Goal: Information Seeking & Learning: Learn about a topic

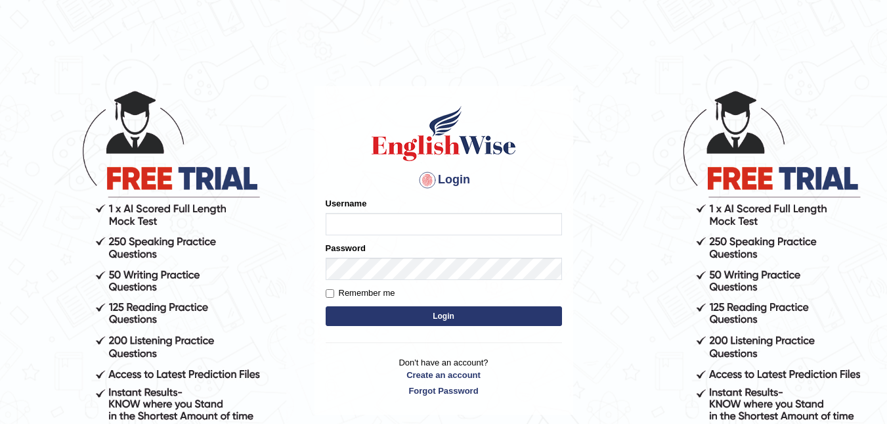
type input "[PERSON_NAME]"
click at [431, 319] on button "Login" at bounding box center [444, 316] width 236 height 20
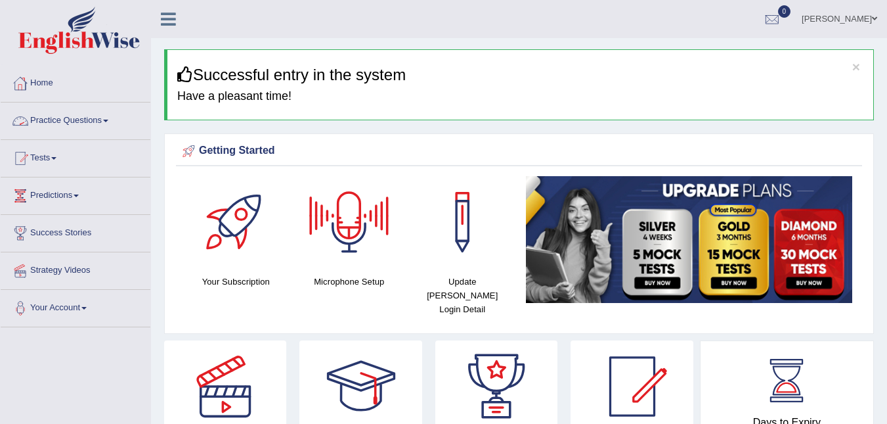
click at [36, 122] on link "Practice Questions" at bounding box center [76, 118] width 150 height 33
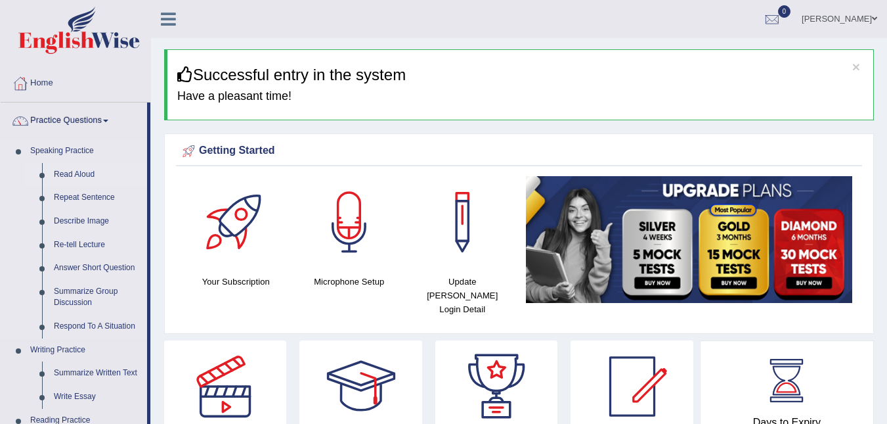
click at [58, 173] on link "Read Aloud" at bounding box center [97, 175] width 99 height 24
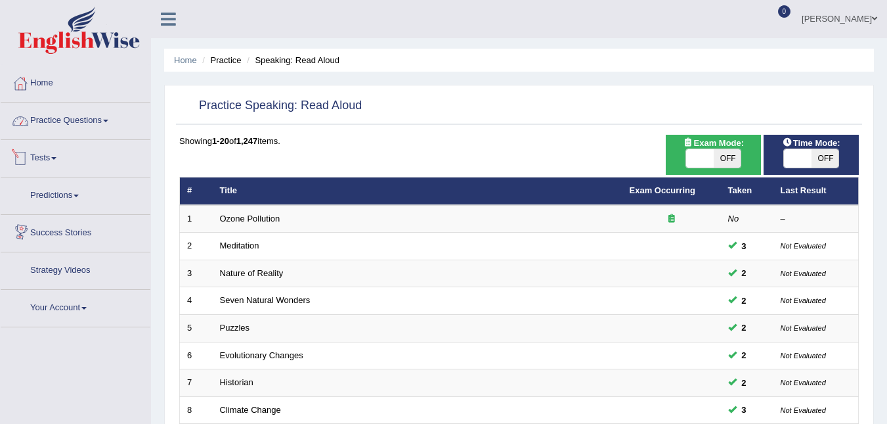
click at [98, 133] on link "Practice Questions" at bounding box center [76, 118] width 150 height 33
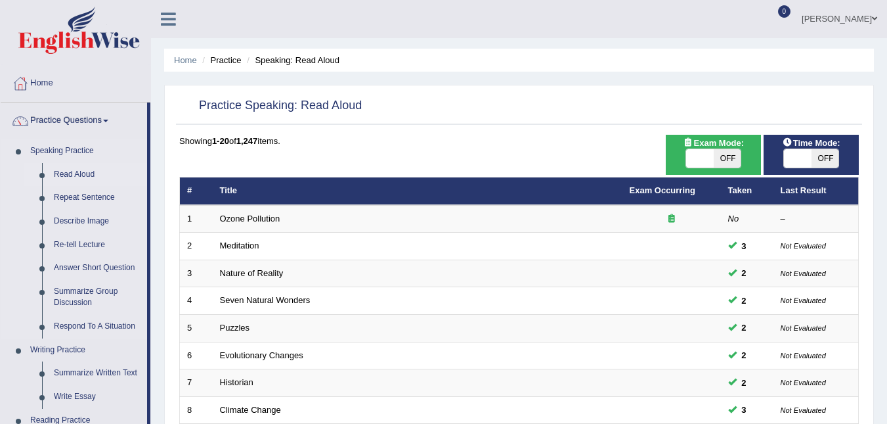
click at [64, 150] on link "Speaking Practice" at bounding box center [85, 151] width 123 height 24
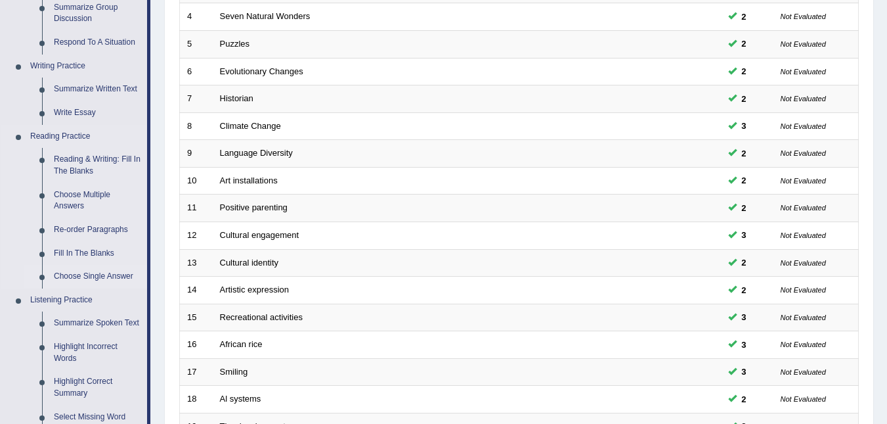
scroll to position [263, 0]
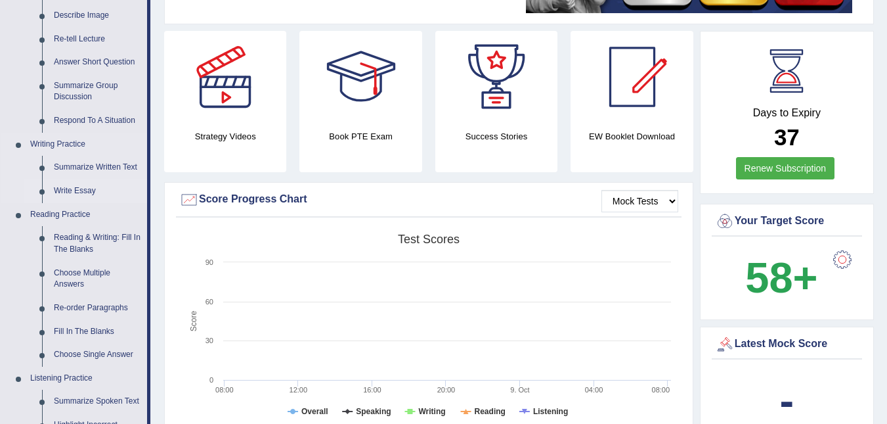
scroll to position [263, 0]
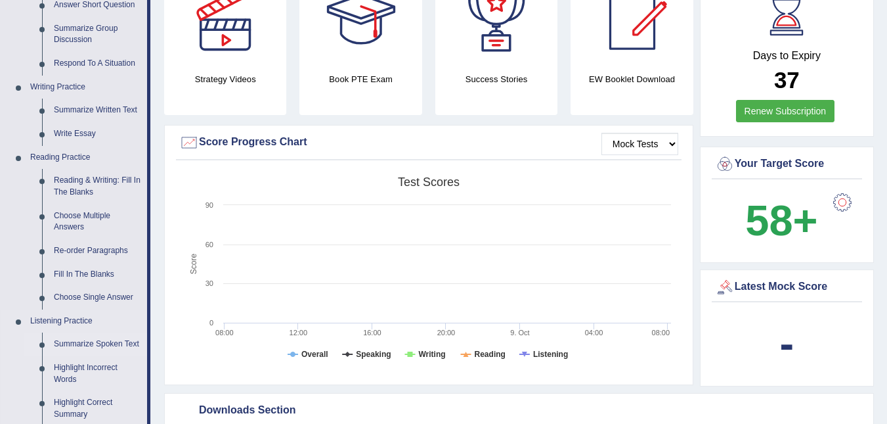
click at [87, 349] on link "Summarize Spoken Text" at bounding box center [97, 344] width 99 height 24
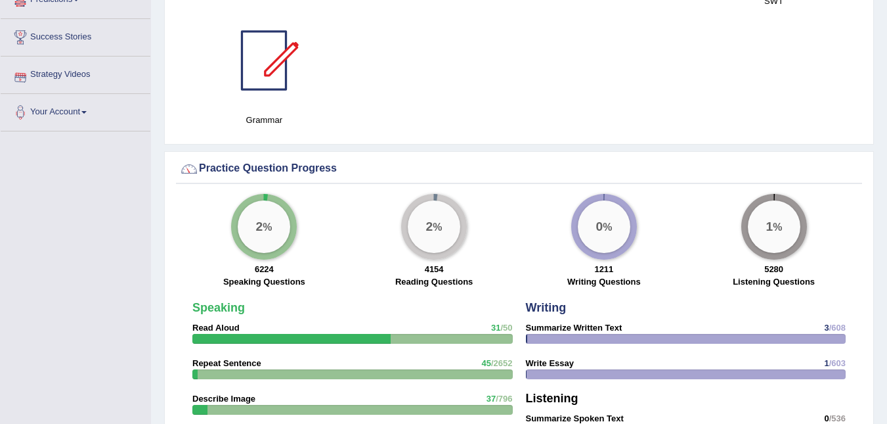
scroll to position [963, 0]
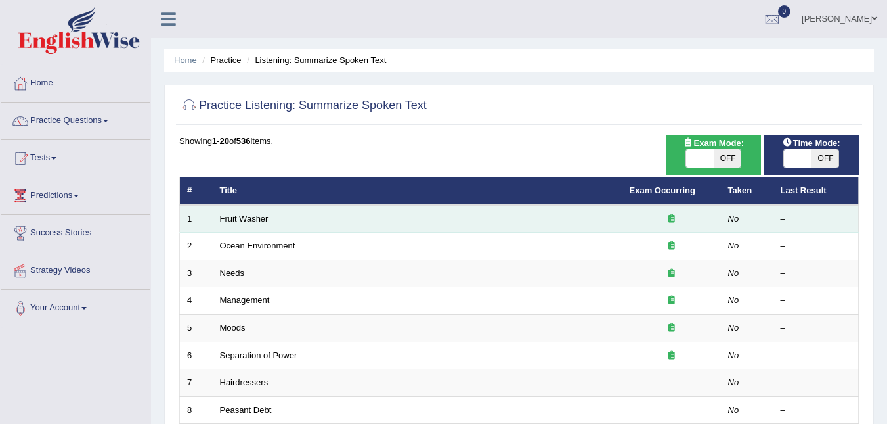
click at [232, 225] on td "Fruit Washer" at bounding box center [418, 219] width 410 height 28
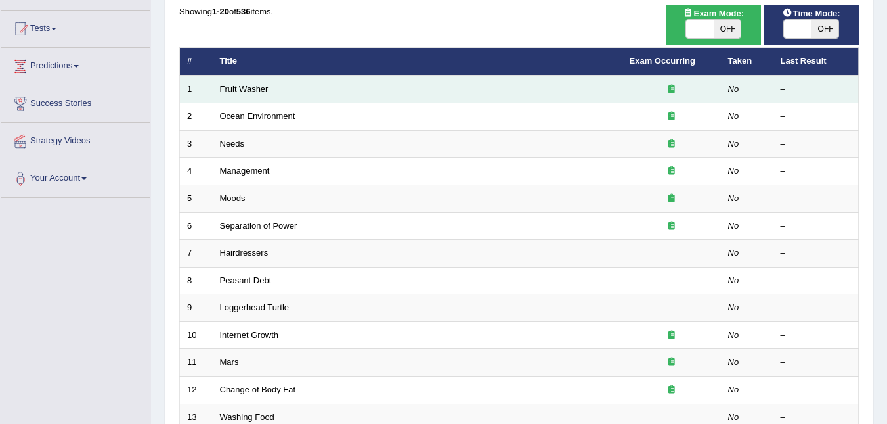
scroll to position [131, 0]
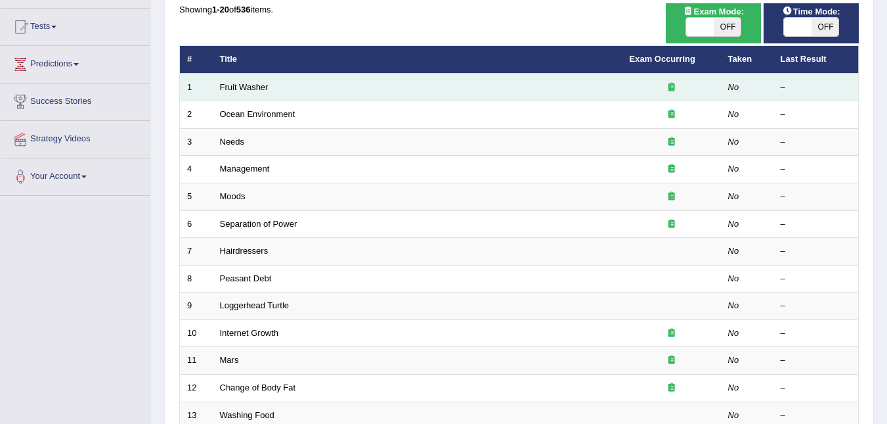
click at [269, 95] on td "Fruit Washer" at bounding box center [418, 88] width 410 height 28
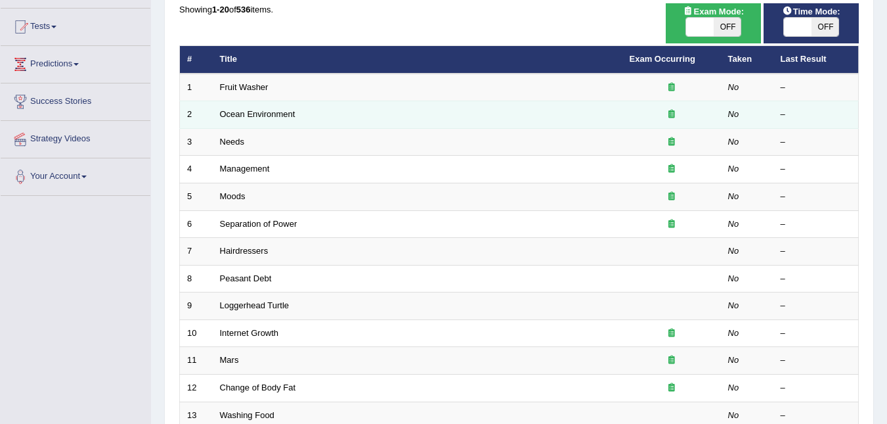
click at [302, 116] on td "Ocean Environment" at bounding box center [418, 115] width 410 height 28
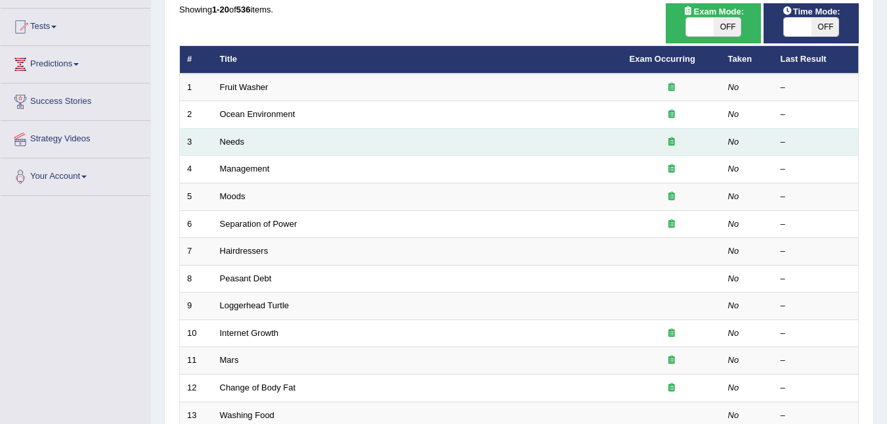
click at [276, 147] on td "Needs" at bounding box center [418, 142] width 410 height 28
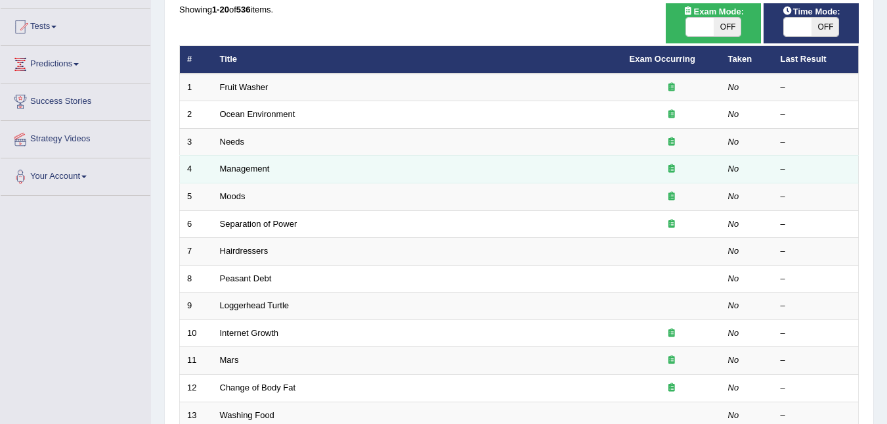
click at [275, 167] on td "Management" at bounding box center [418, 170] width 410 height 28
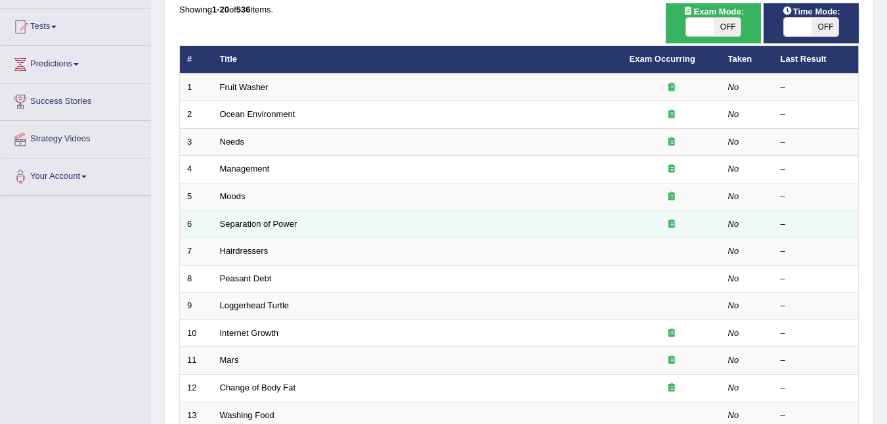
click at [280, 229] on td "Separation of Power" at bounding box center [418, 224] width 410 height 28
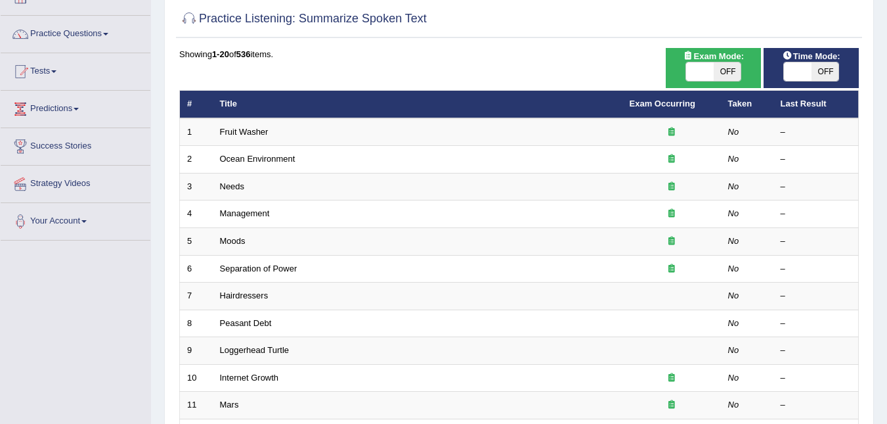
scroll to position [0, 0]
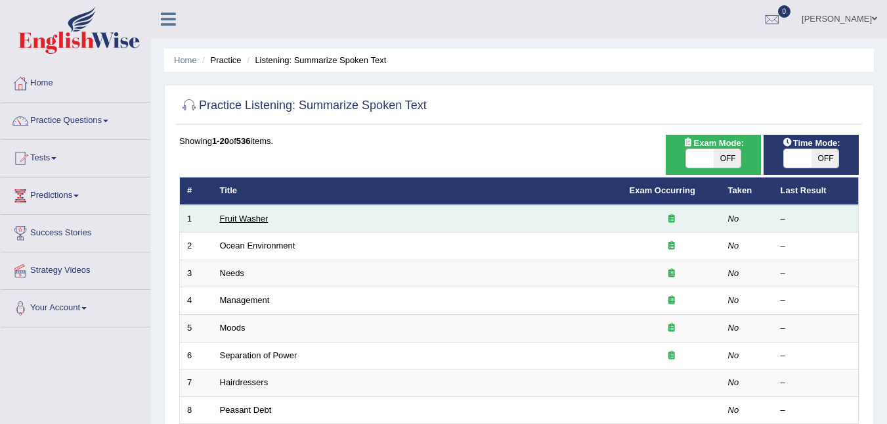
click at [225, 223] on link "Fruit Washer" at bounding box center [244, 218] width 49 height 10
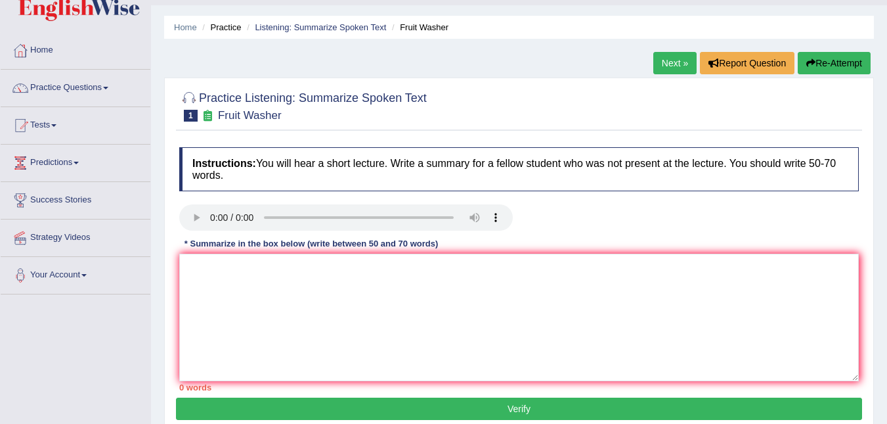
scroll to position [66, 0]
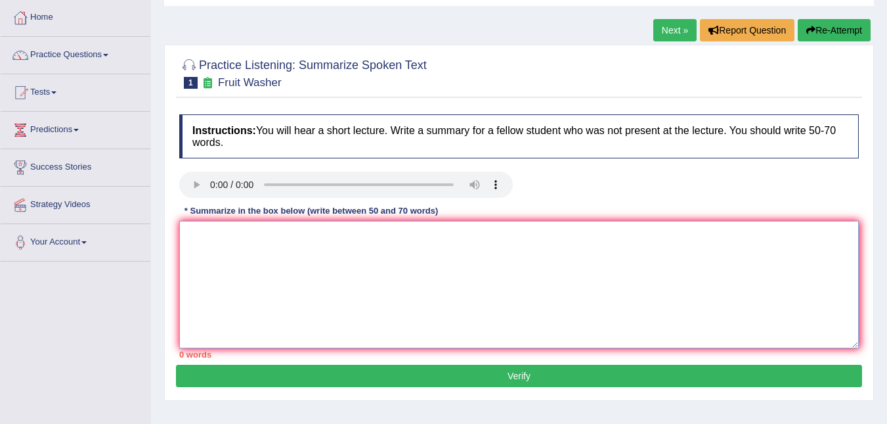
click at [190, 248] on textarea at bounding box center [519, 284] width 680 height 127
click at [51, 59] on link "Practice Questions" at bounding box center [76, 53] width 150 height 33
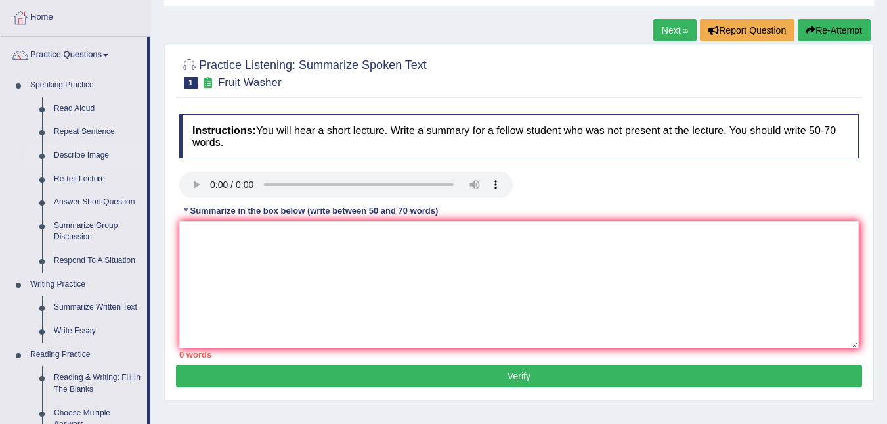
click at [71, 161] on link "Describe Image" at bounding box center [97, 156] width 99 height 24
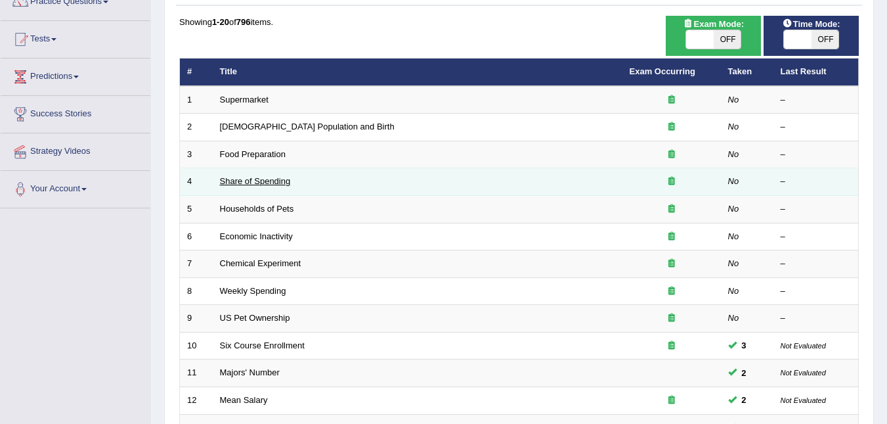
scroll to position [118, 0]
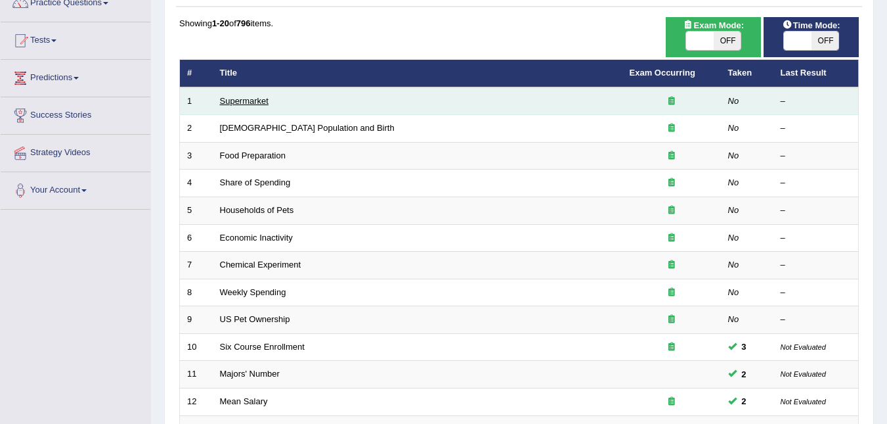
click at [246, 97] on link "Supermarket" at bounding box center [244, 101] width 49 height 10
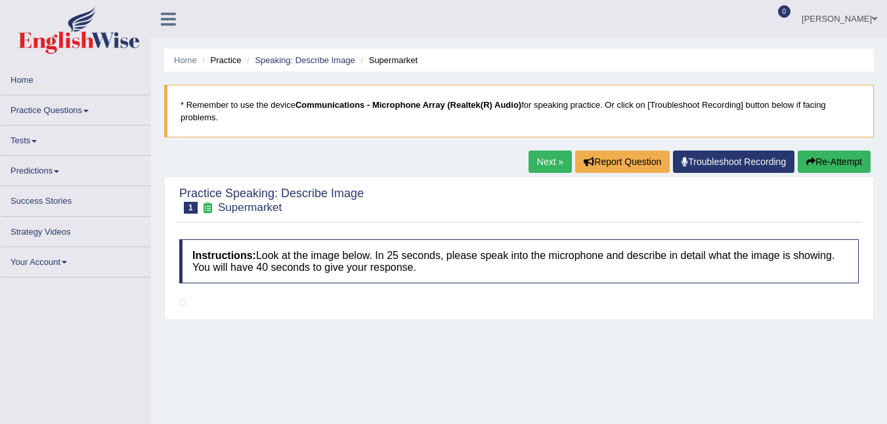
click at [20, 110] on link "Practice Questions" at bounding box center [76, 108] width 150 height 26
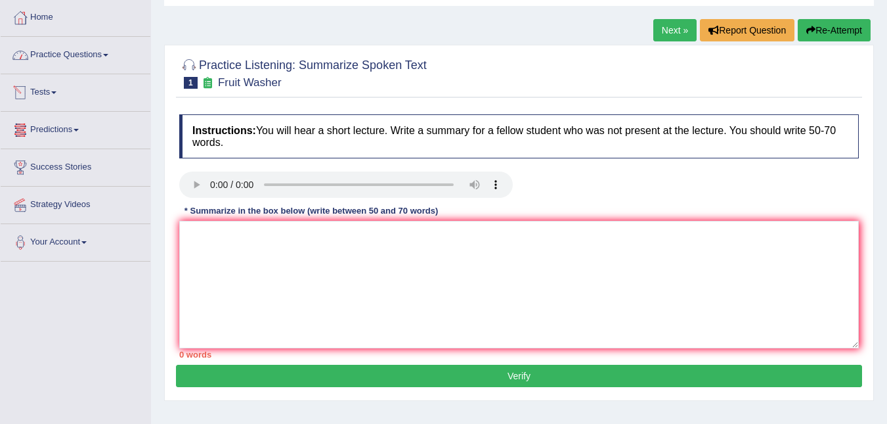
click at [42, 56] on link "Practice Questions" at bounding box center [76, 53] width 150 height 33
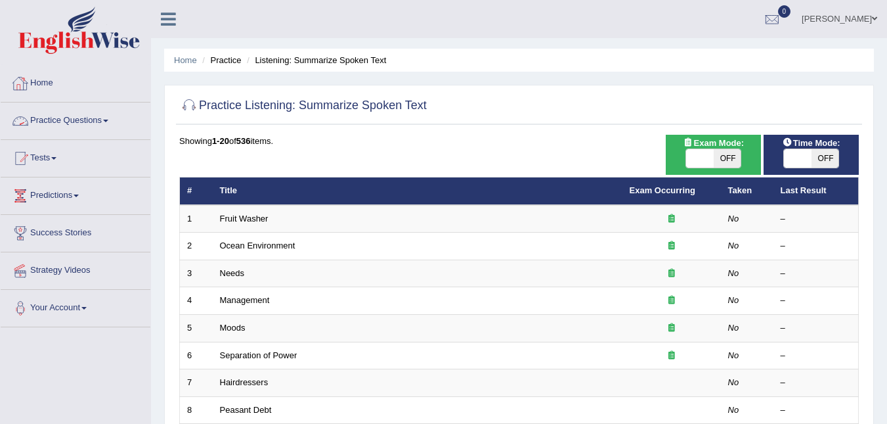
click at [47, 128] on link "Practice Questions" at bounding box center [76, 118] width 150 height 33
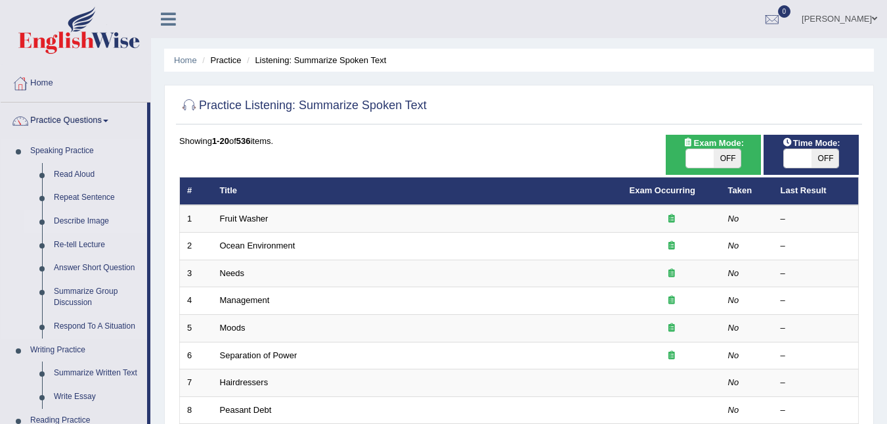
click at [79, 221] on link "Describe Image" at bounding box center [97, 221] width 99 height 24
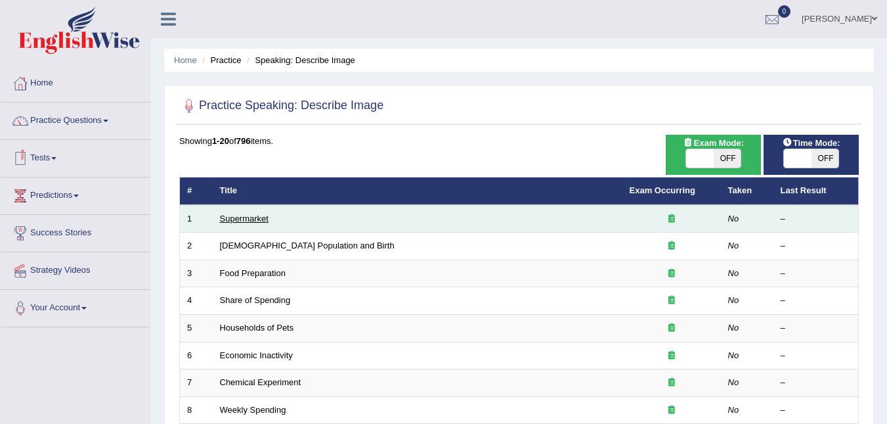
click at [233, 221] on link "Supermarket" at bounding box center [244, 218] width 49 height 10
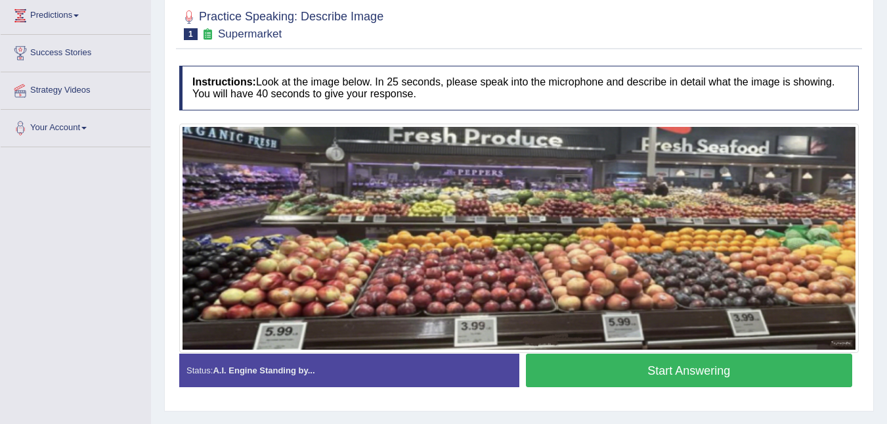
scroll to position [200, 0]
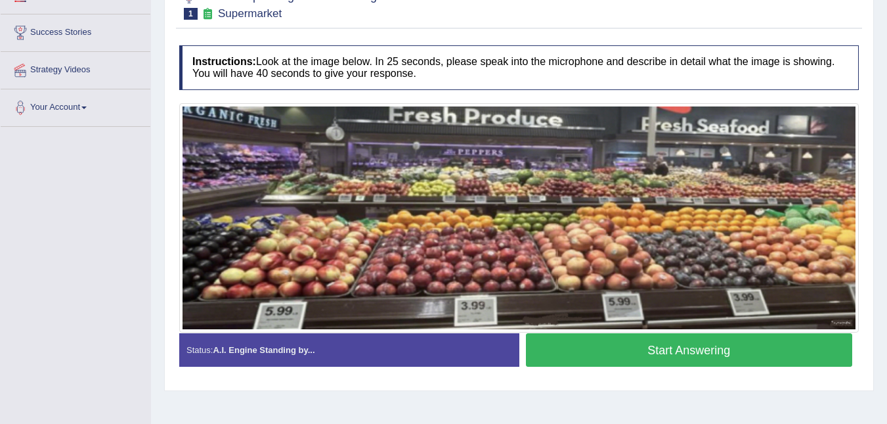
click at [660, 334] on button "Start Answering" at bounding box center [689, 349] width 327 height 33
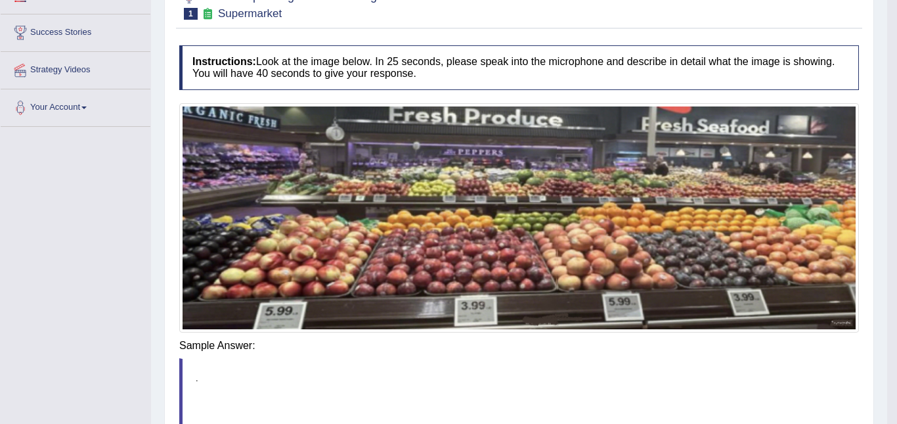
click at [707, 335] on div "Instructions: Look at the image below. In 25 seconds, please speak into the mic…" at bounding box center [519, 270] width 686 height 462
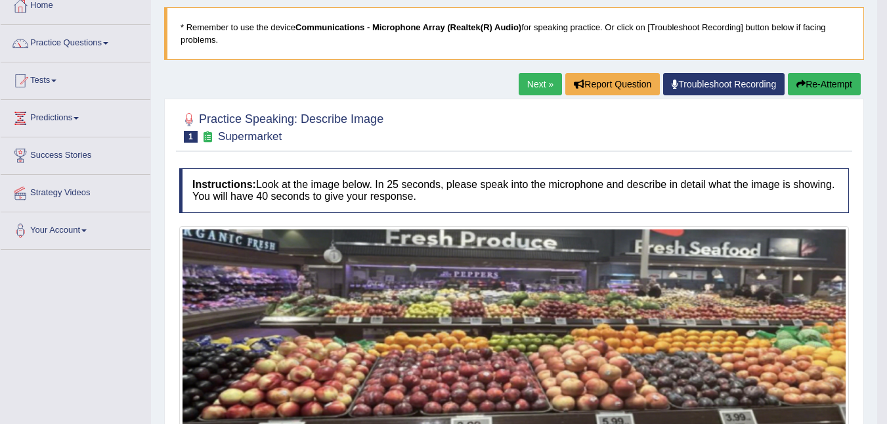
scroll to position [69, 0]
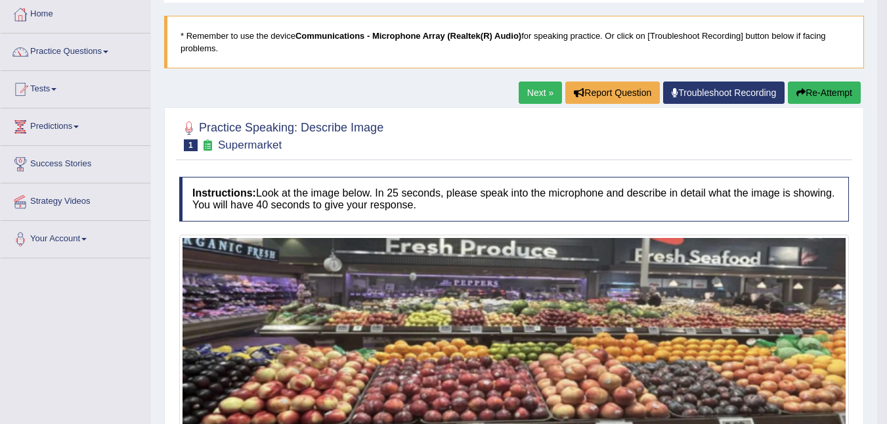
click at [529, 99] on link "Next »" at bounding box center [540, 92] width 43 height 22
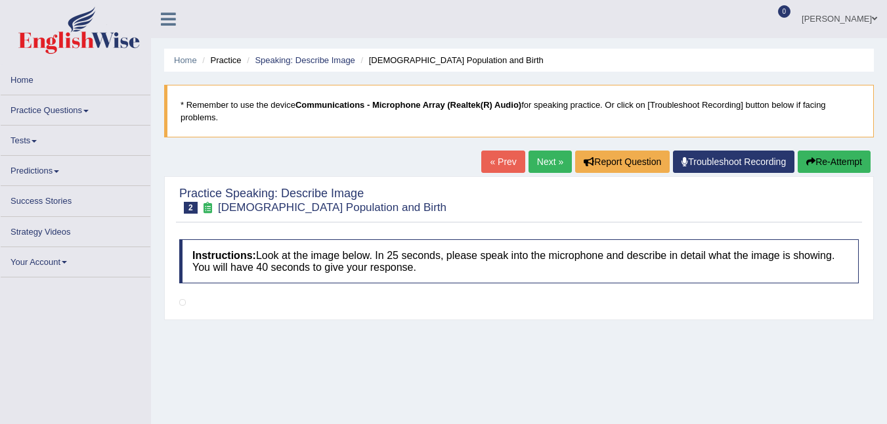
click at [490, 150] on link "« Prev" at bounding box center [502, 161] width 43 height 22
click at [492, 150] on link "« Prev" at bounding box center [502, 161] width 43 height 22
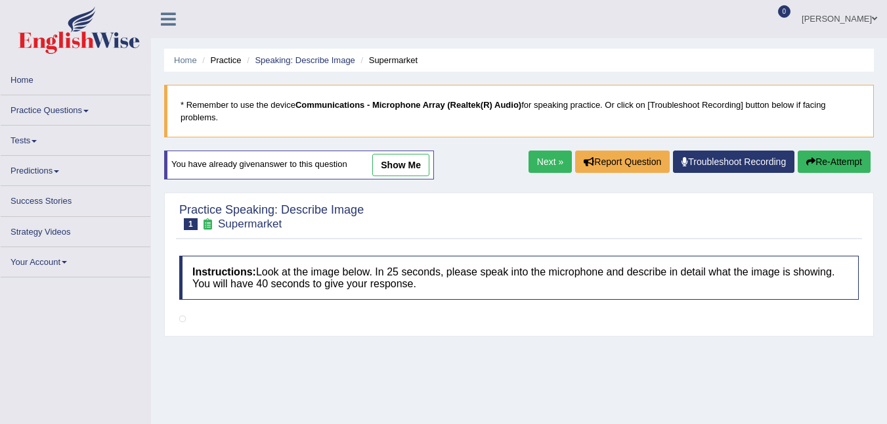
click at [832, 157] on button "Re-Attempt" at bounding box center [834, 161] width 73 height 22
click at [394, 158] on link "show me" at bounding box center [400, 165] width 57 height 22
click at [539, 152] on link "Next »" at bounding box center [550, 161] width 43 height 22
click at [542, 150] on link "Next »" at bounding box center [550, 161] width 43 height 22
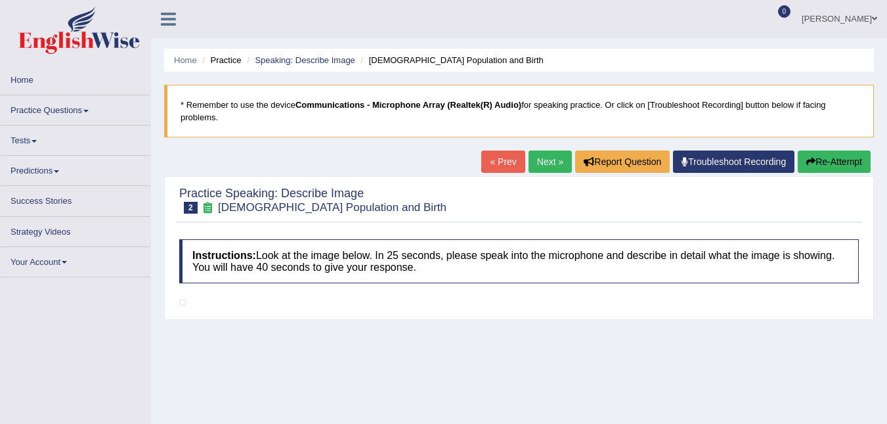
click at [501, 153] on link "« Prev" at bounding box center [502, 161] width 43 height 22
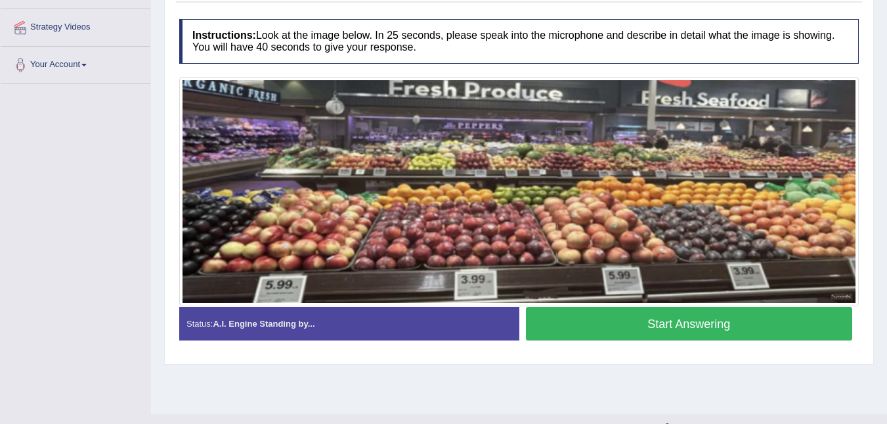
scroll to position [266, 0]
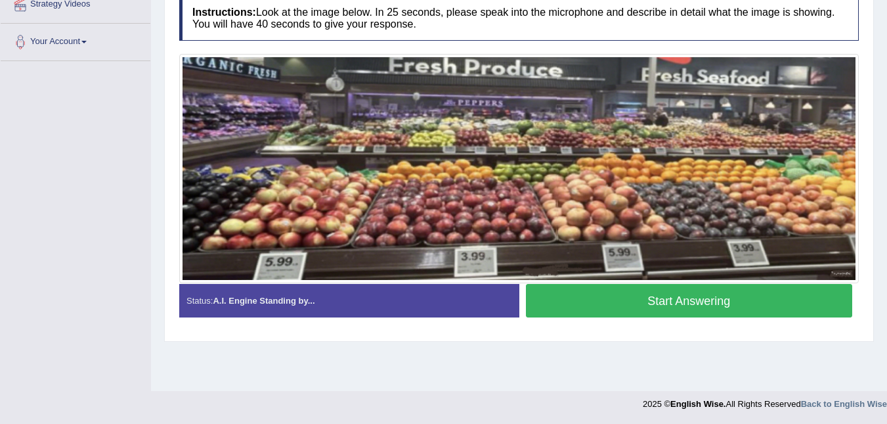
click at [384, 167] on img at bounding box center [519, 168] width 673 height 223
click at [464, 148] on img at bounding box center [519, 168] width 673 height 223
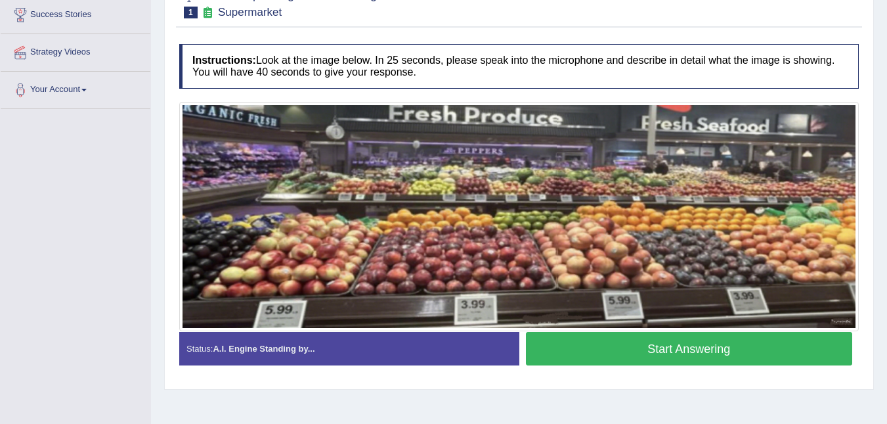
scroll to position [200, 0]
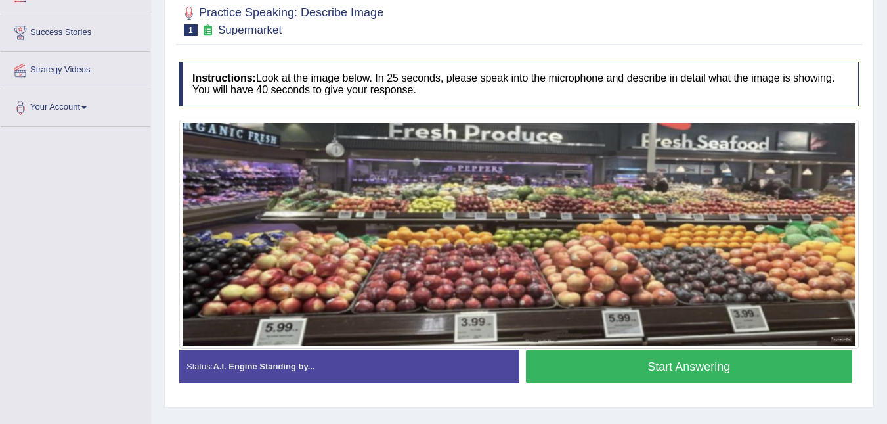
click at [525, 175] on img at bounding box center [519, 234] width 673 height 223
click at [664, 356] on button "Start Answering" at bounding box center [689, 365] width 327 height 33
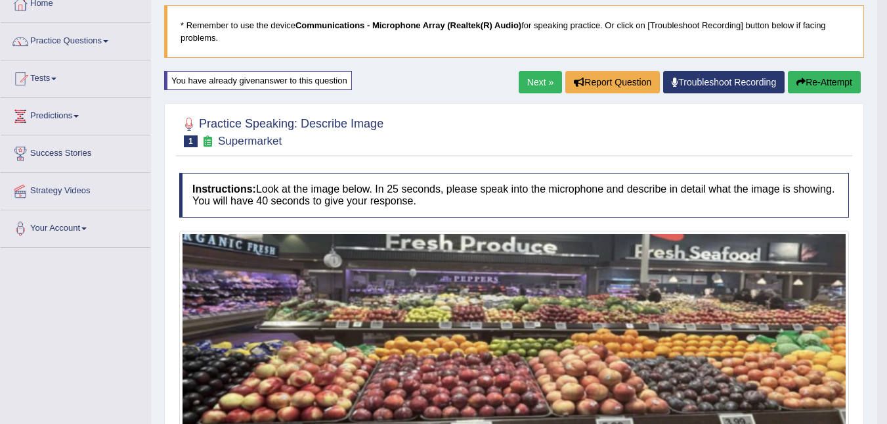
scroll to position [32, 0]
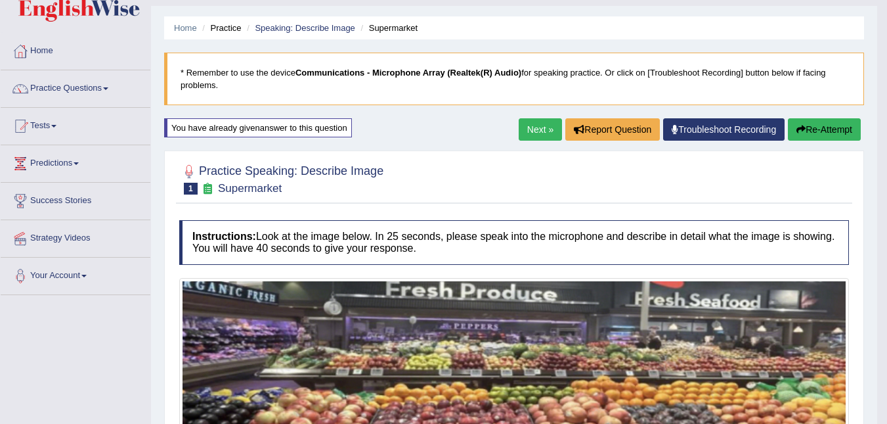
click at [813, 123] on button "Re-Attempt" at bounding box center [824, 129] width 73 height 22
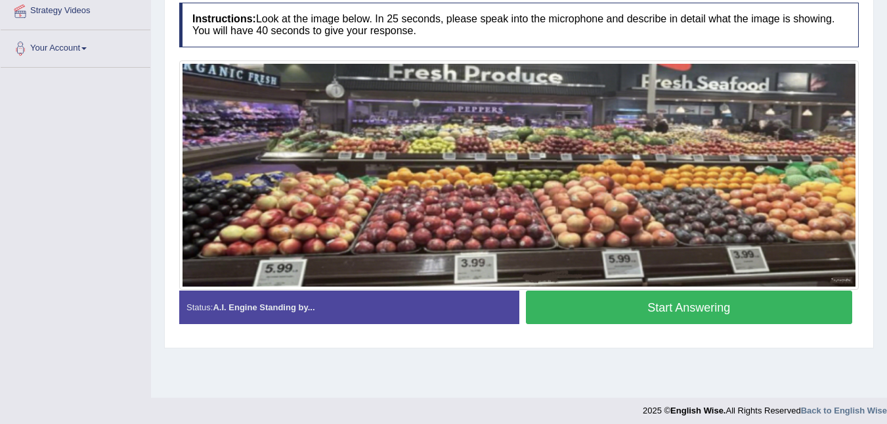
scroll to position [266, 0]
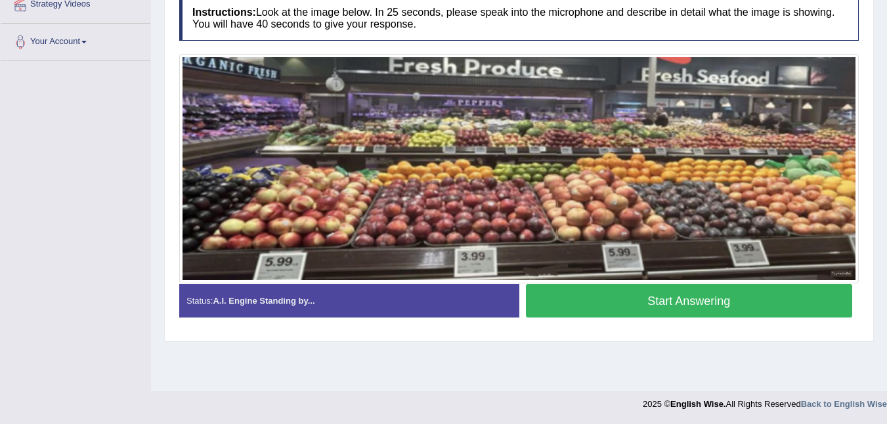
click at [653, 297] on button "Start Answering" at bounding box center [689, 300] width 327 height 33
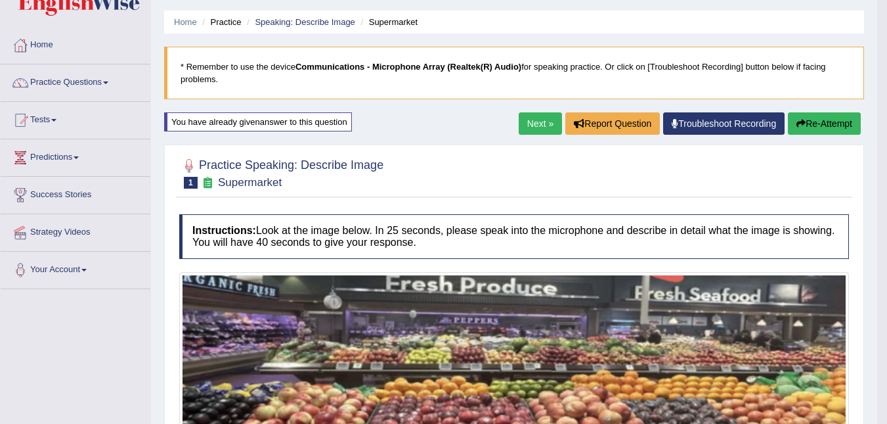
scroll to position [32, 0]
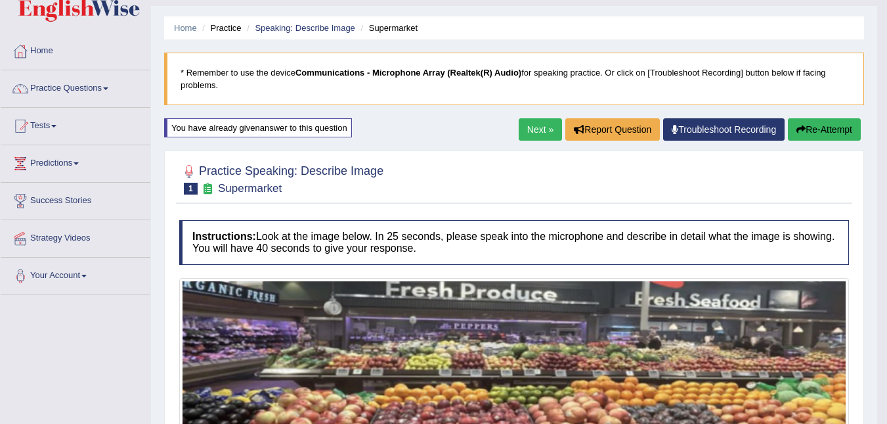
click at [527, 135] on link "Next »" at bounding box center [540, 129] width 43 height 22
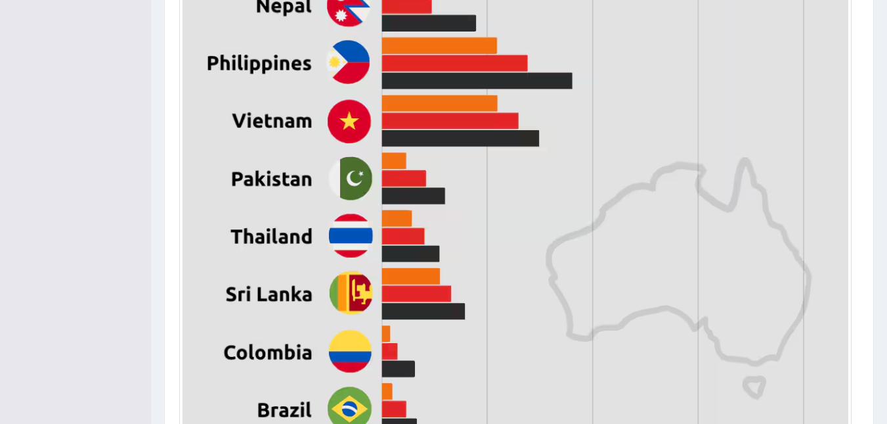
scroll to position [824, 0]
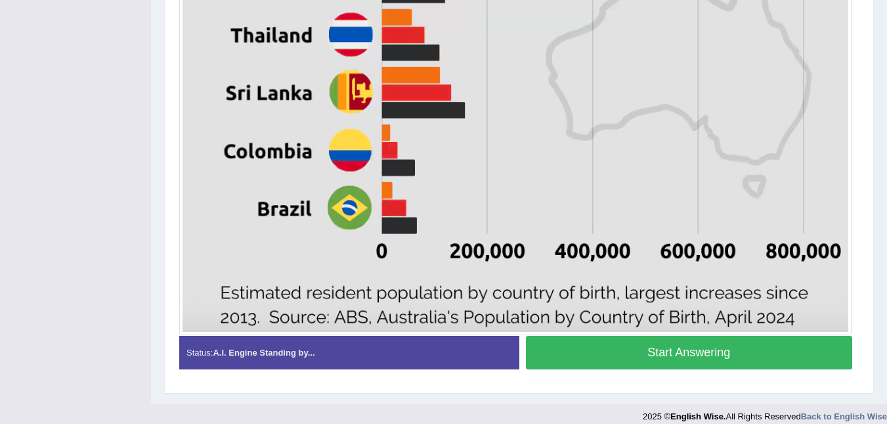
click at [680, 340] on button "Start Answering" at bounding box center [689, 352] width 327 height 33
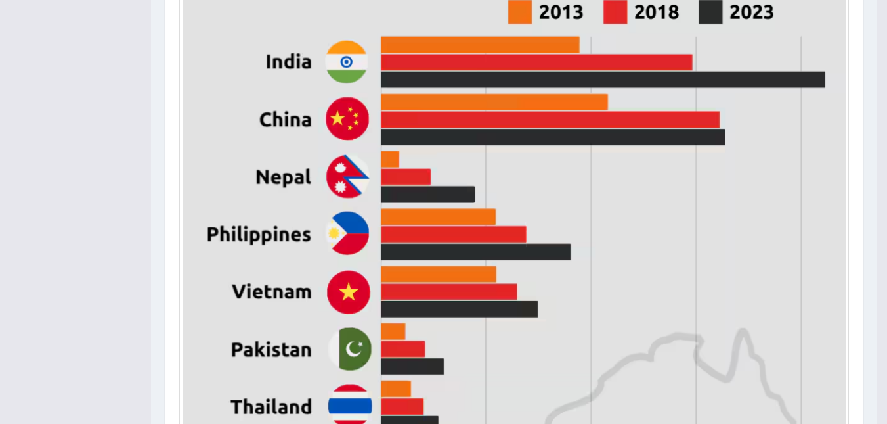
scroll to position [442, 0]
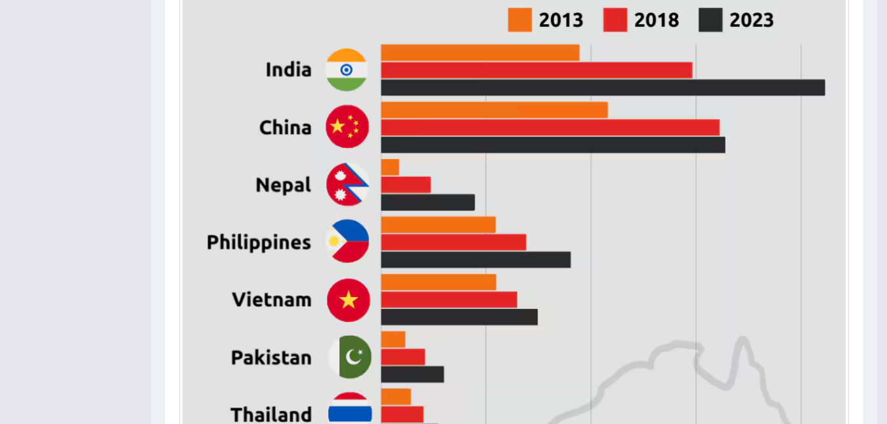
click at [540, 285] on img at bounding box center [514, 287] width 663 height 845
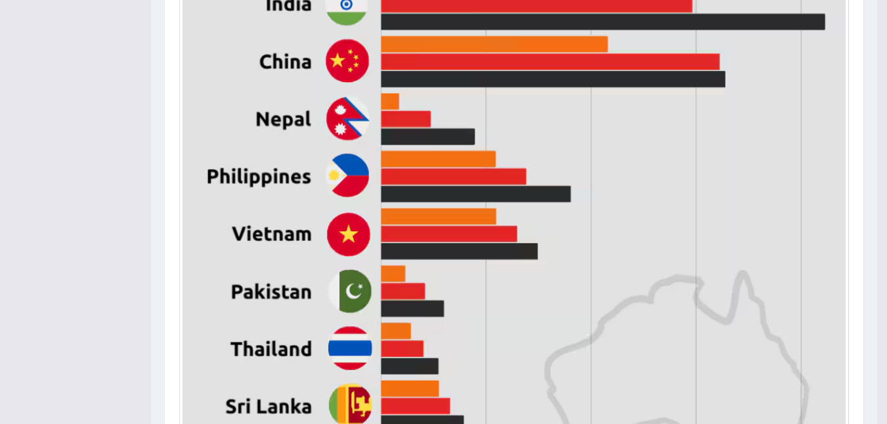
scroll to position [311, 0]
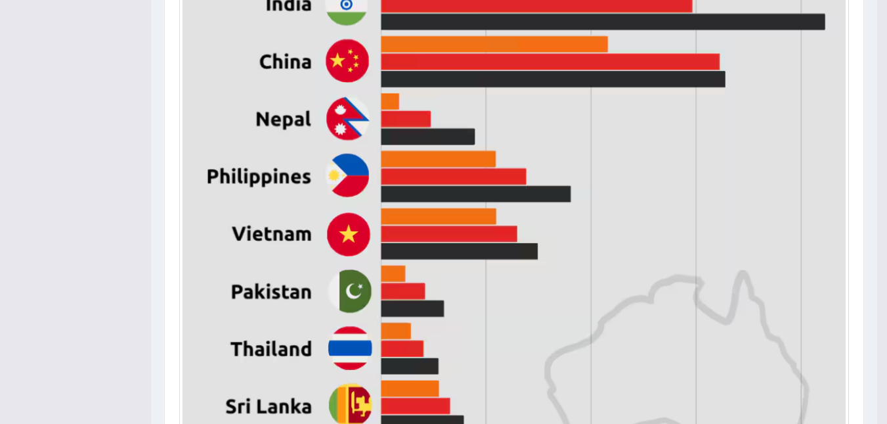
scroll to position [179, 0]
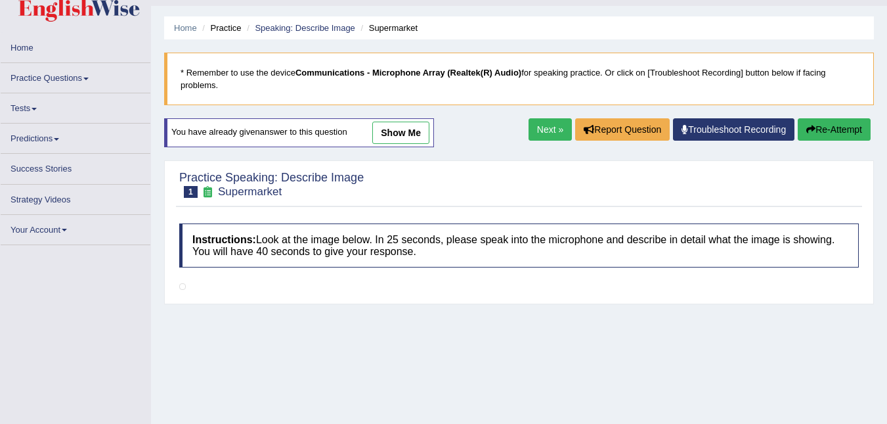
click at [548, 120] on link "Next »" at bounding box center [550, 129] width 43 height 22
click at [539, 118] on link "Next »" at bounding box center [550, 129] width 43 height 22
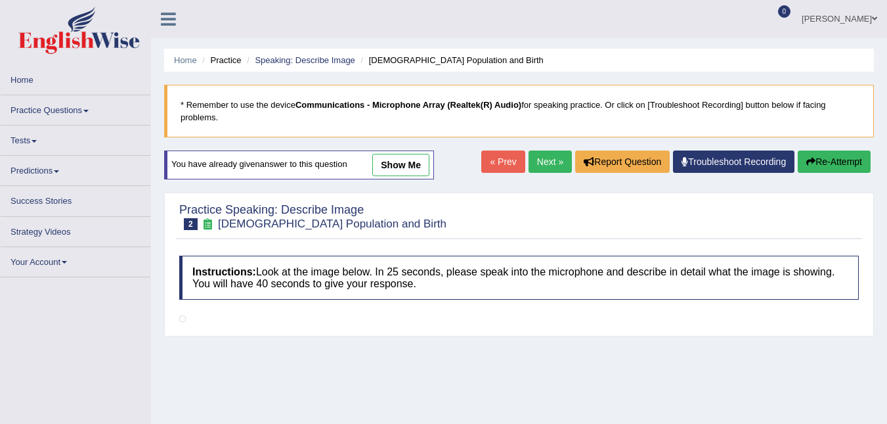
click at [540, 150] on link "Next »" at bounding box center [550, 161] width 43 height 22
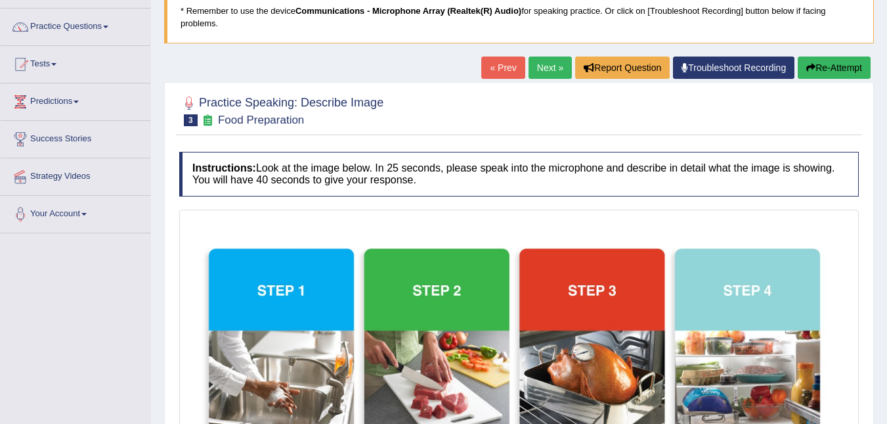
scroll to position [45, 0]
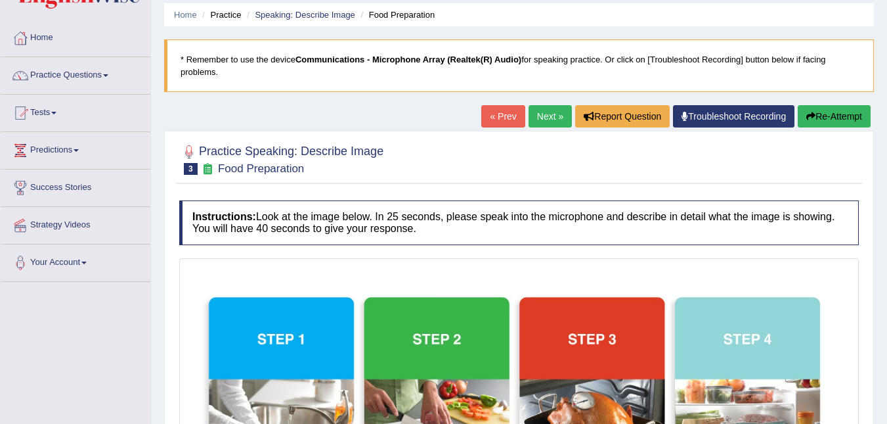
click at [548, 105] on link "Next »" at bounding box center [550, 116] width 43 height 22
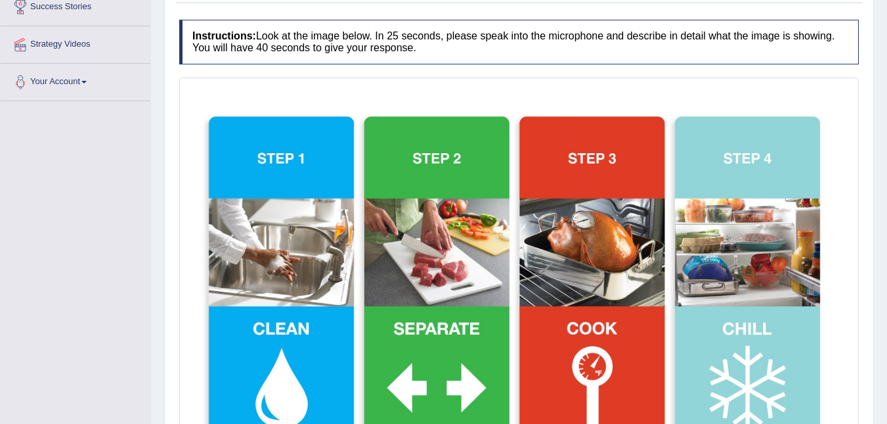
scroll to position [308, 0]
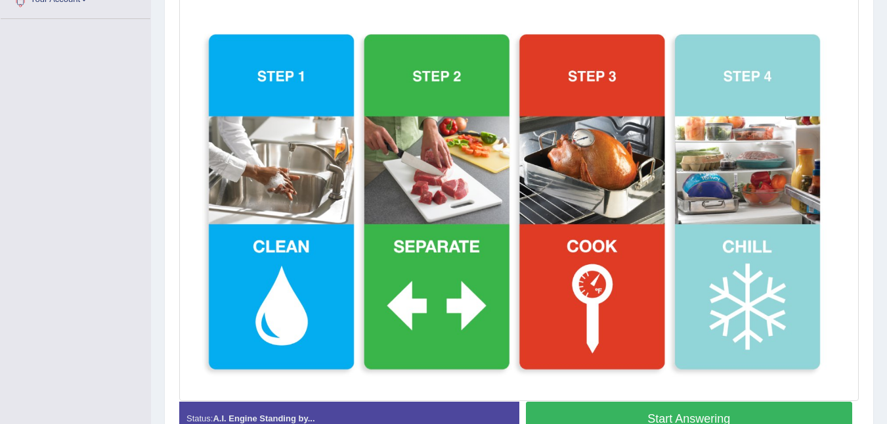
click at [466, 124] on img at bounding box center [519, 198] width 673 height 399
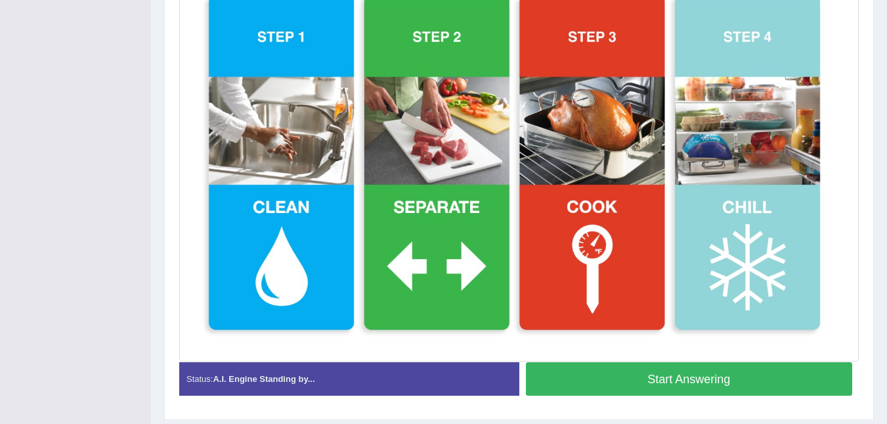
scroll to position [374, 0]
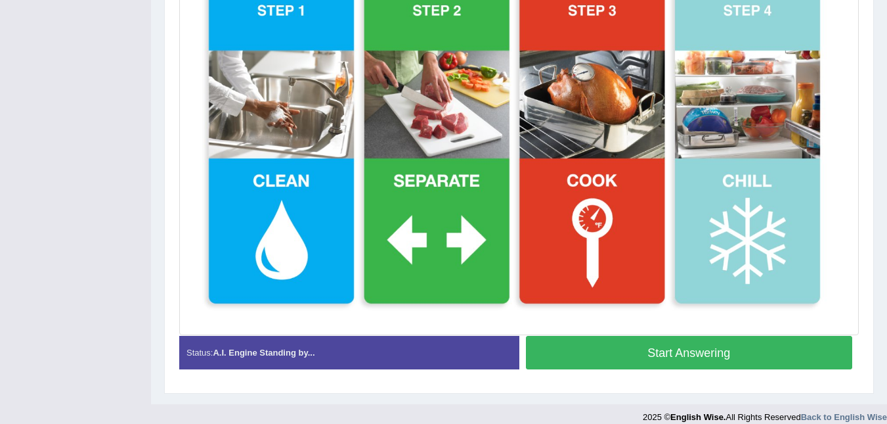
click at [667, 341] on button "Start Answering" at bounding box center [689, 352] width 327 height 33
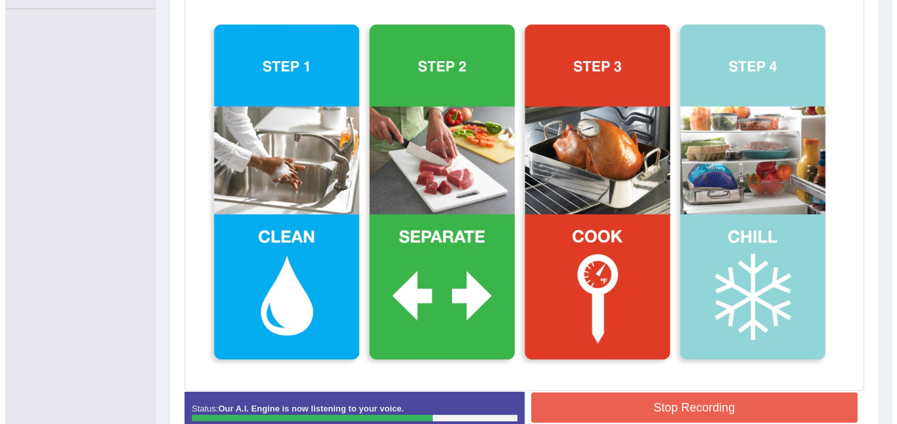
scroll to position [386, 0]
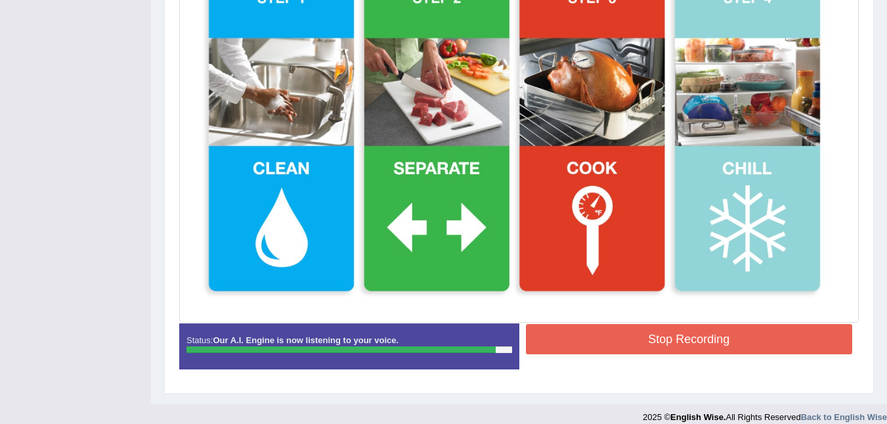
click at [672, 324] on button "Stop Recording" at bounding box center [689, 339] width 327 height 30
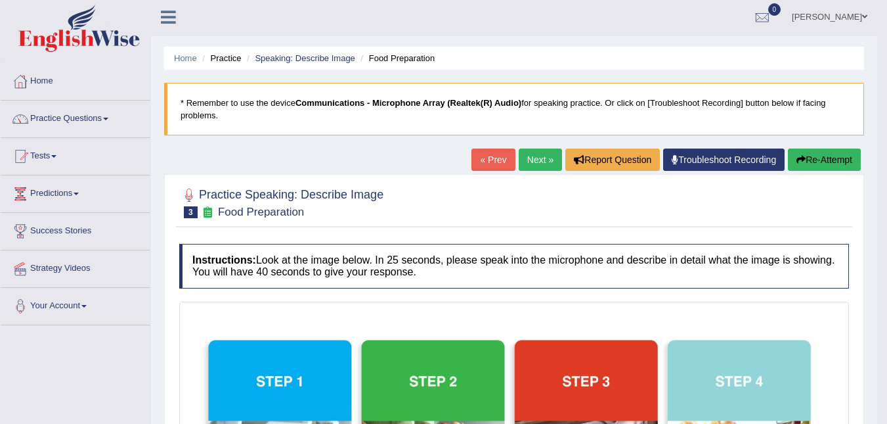
scroll to position [0, 0]
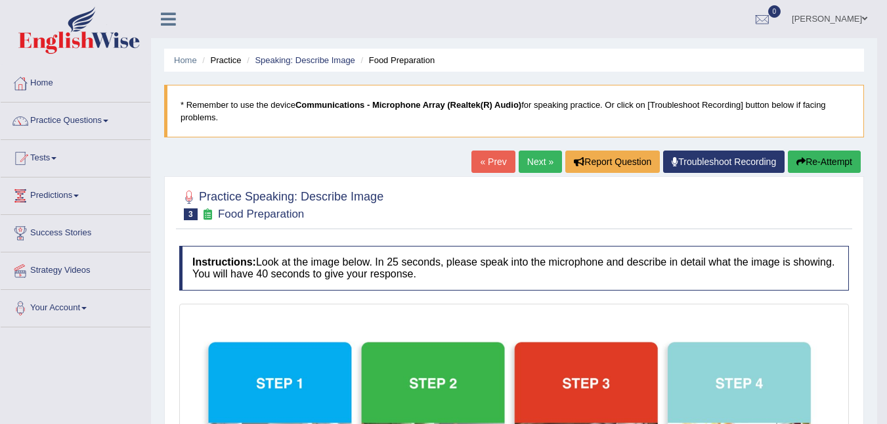
click at [539, 168] on link "Next »" at bounding box center [540, 161] width 43 height 22
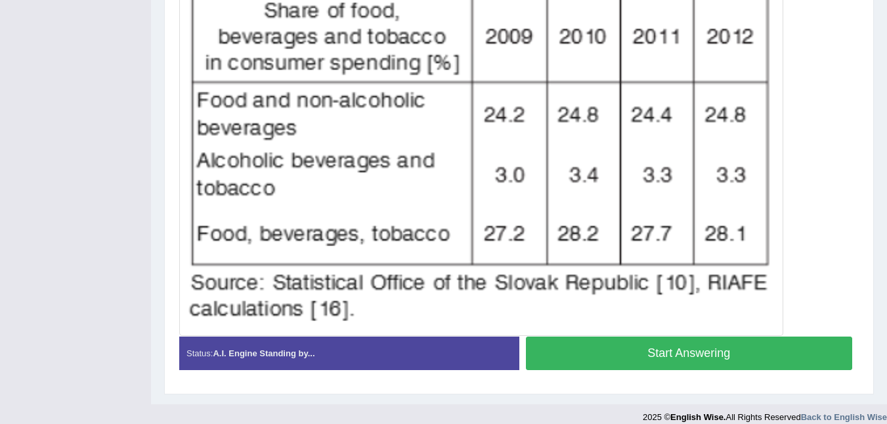
scroll to position [401, 0]
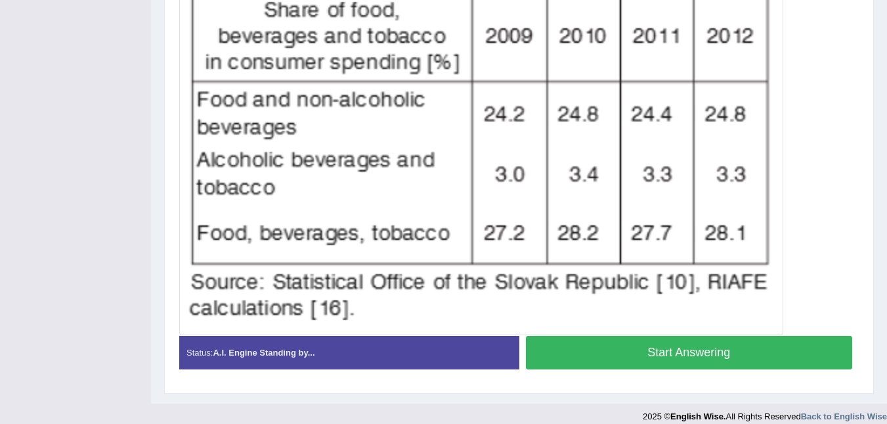
click at [671, 350] on button "Start Answering" at bounding box center [689, 352] width 327 height 33
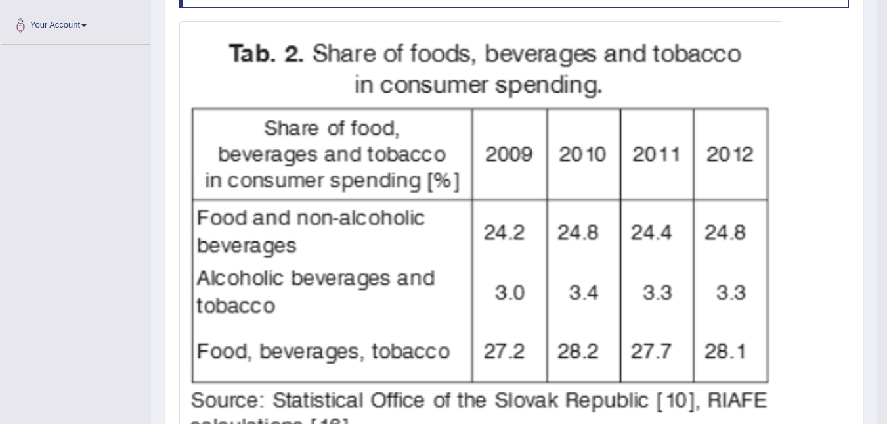
scroll to position [20, 0]
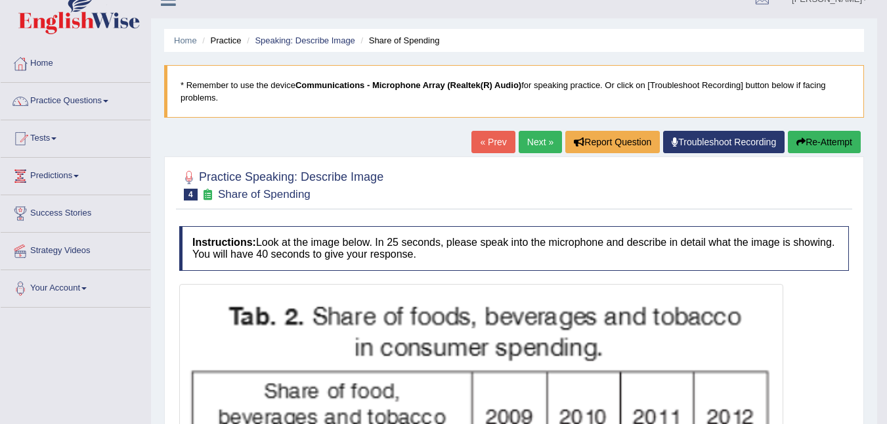
click at [533, 146] on link "Next »" at bounding box center [540, 142] width 43 height 22
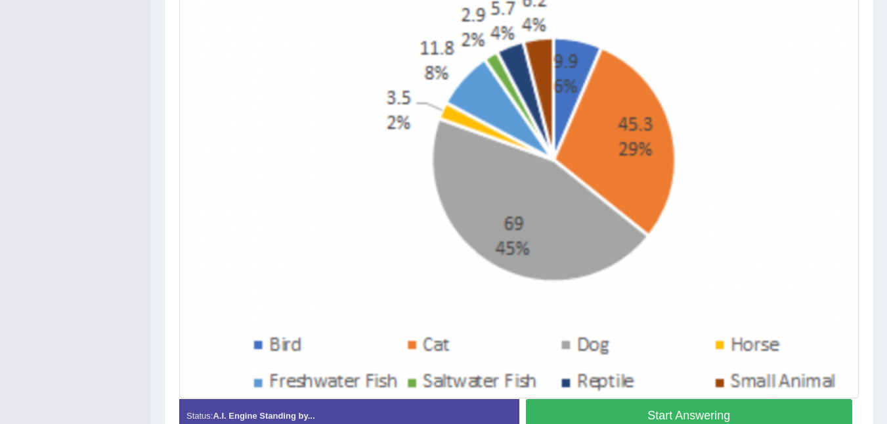
scroll to position [420, 0]
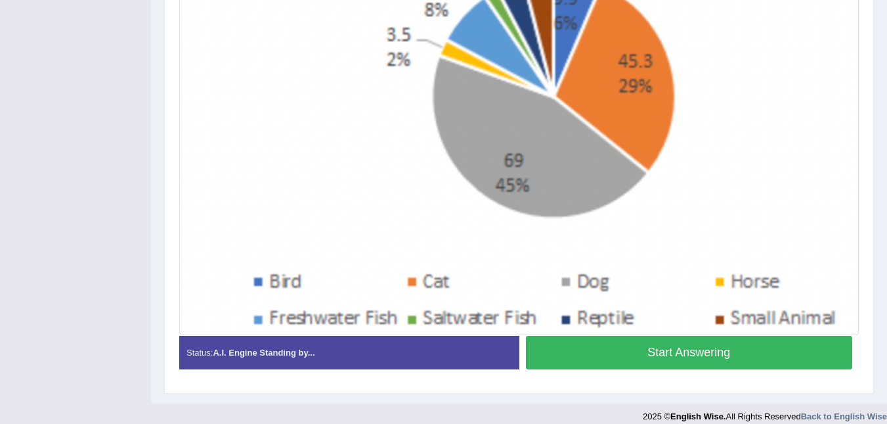
click at [668, 340] on button "Start Answering" at bounding box center [689, 352] width 327 height 33
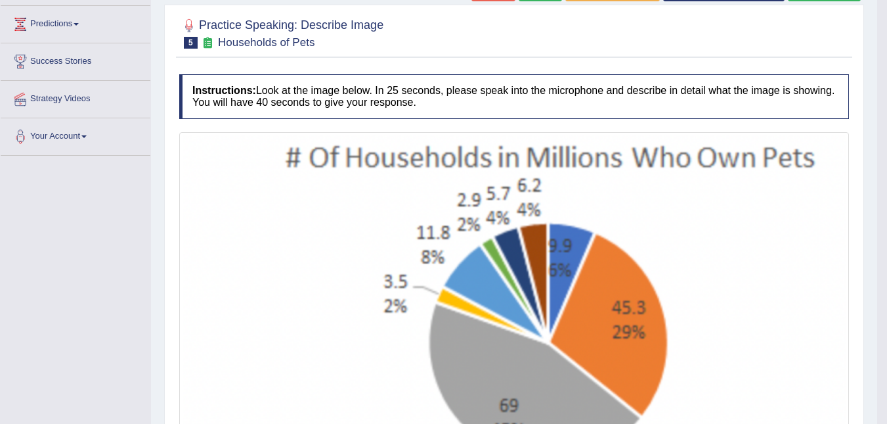
scroll to position [0, 0]
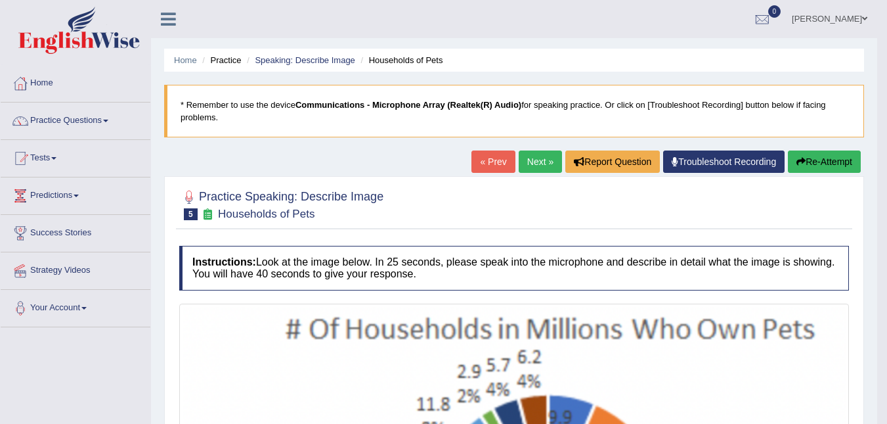
click at [531, 162] on link "Next »" at bounding box center [540, 161] width 43 height 22
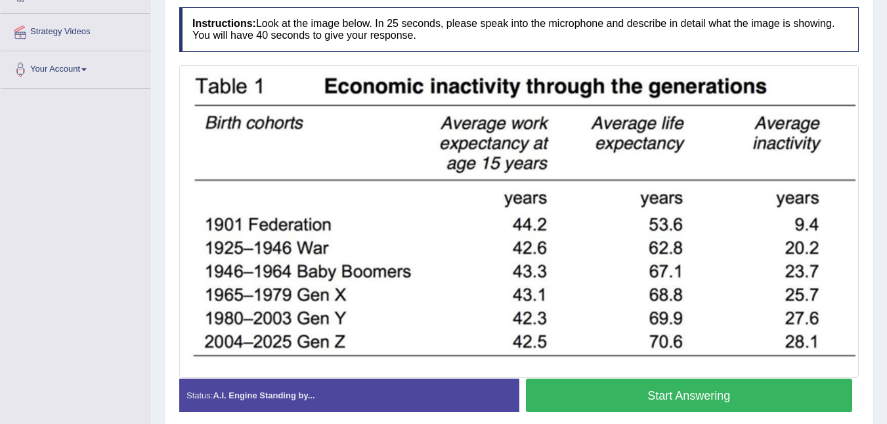
scroll to position [281, 0]
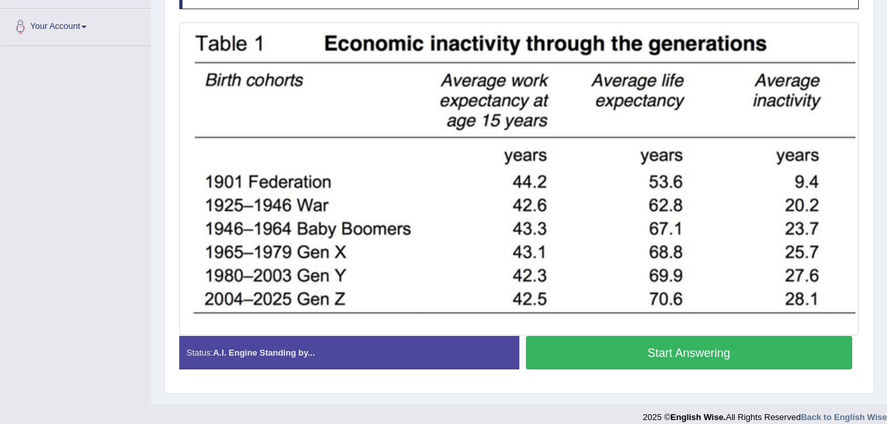
click at [680, 349] on button "Start Answering" at bounding box center [689, 352] width 327 height 33
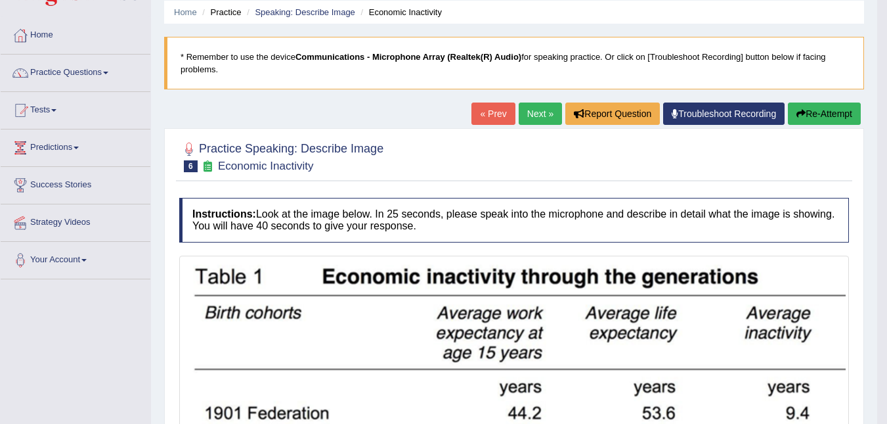
scroll to position [42, 0]
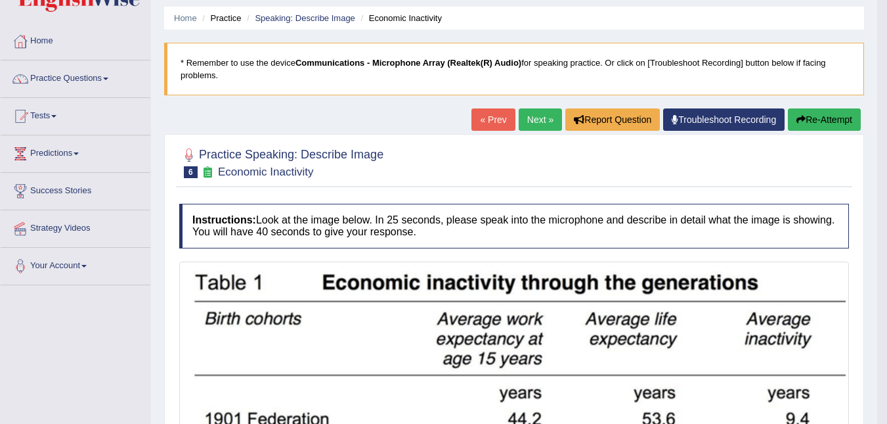
click at [532, 113] on link "Next »" at bounding box center [540, 119] width 43 height 22
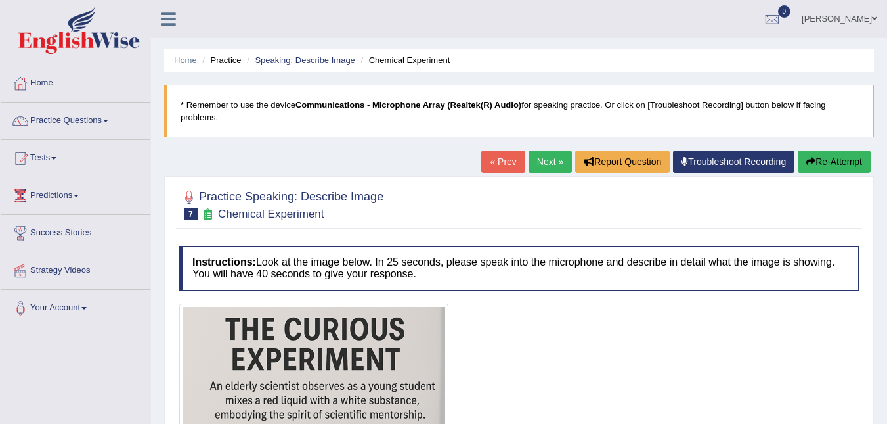
scroll to position [328, 0]
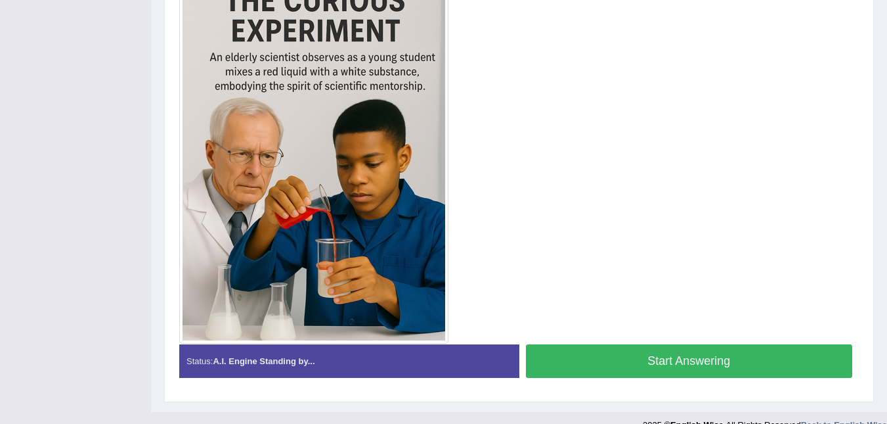
click at [671, 349] on button "Start Answering" at bounding box center [689, 360] width 327 height 33
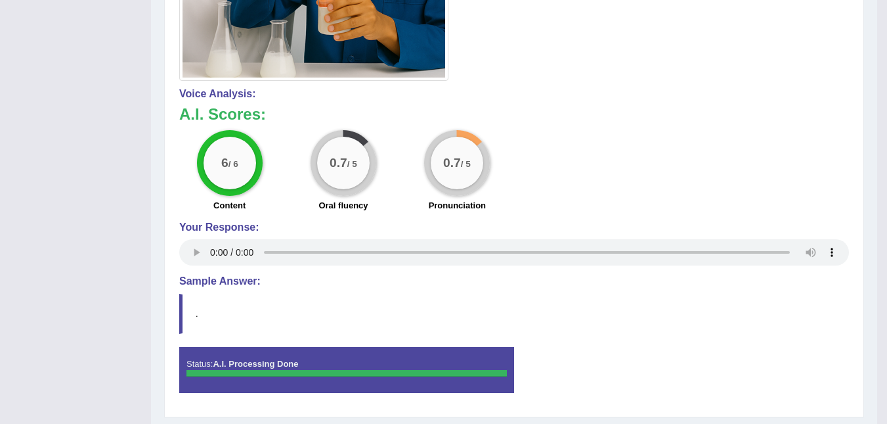
scroll to position [627, 0]
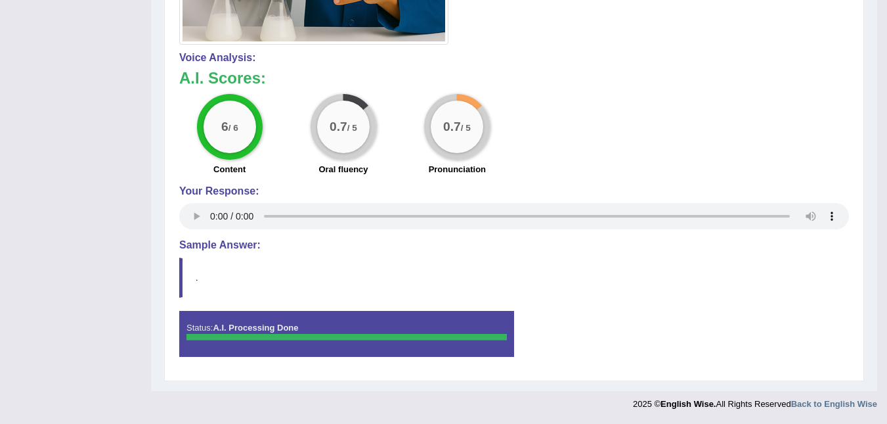
click at [200, 338] on div at bounding box center [347, 337] width 320 height 7
click at [193, 338] on div at bounding box center [347, 337] width 320 height 7
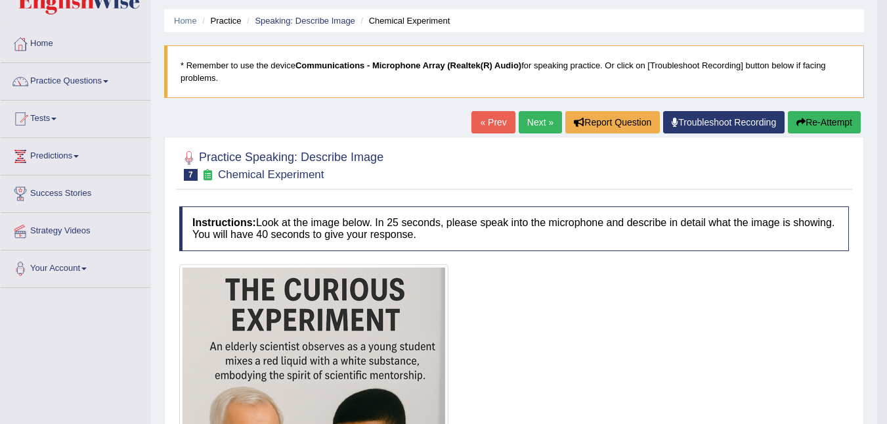
scroll to position [36, 0]
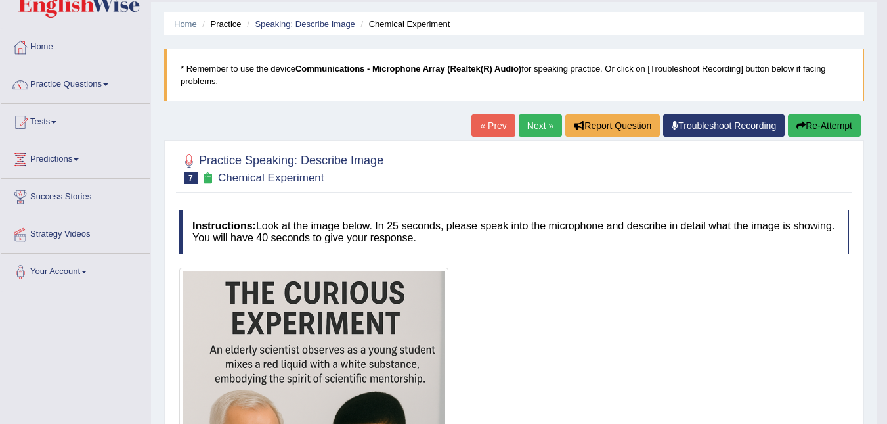
click at [528, 125] on link "Next »" at bounding box center [540, 125] width 43 height 22
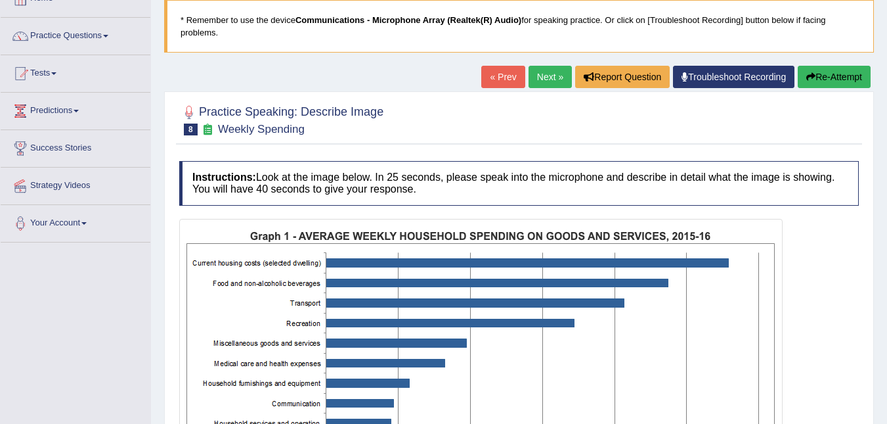
scroll to position [66, 0]
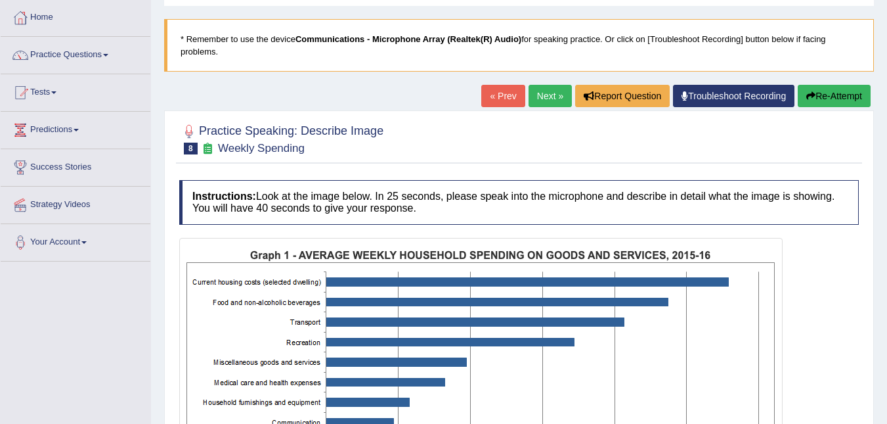
click at [534, 89] on link "Next »" at bounding box center [550, 96] width 43 height 22
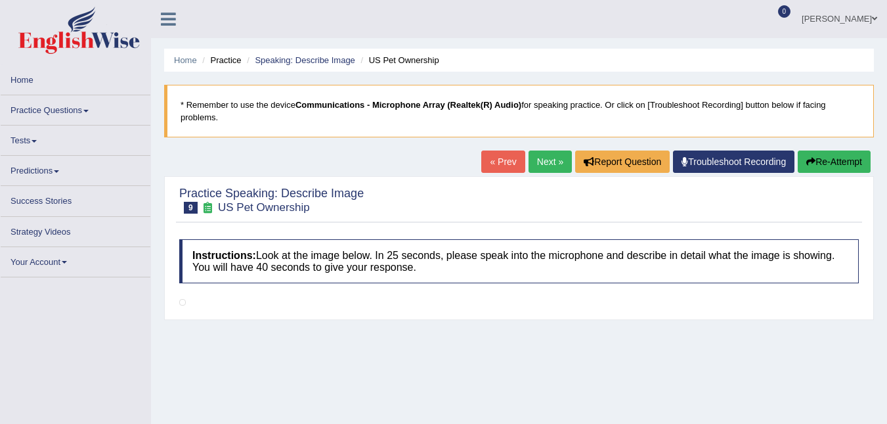
click at [500, 152] on link "« Prev" at bounding box center [502, 161] width 43 height 22
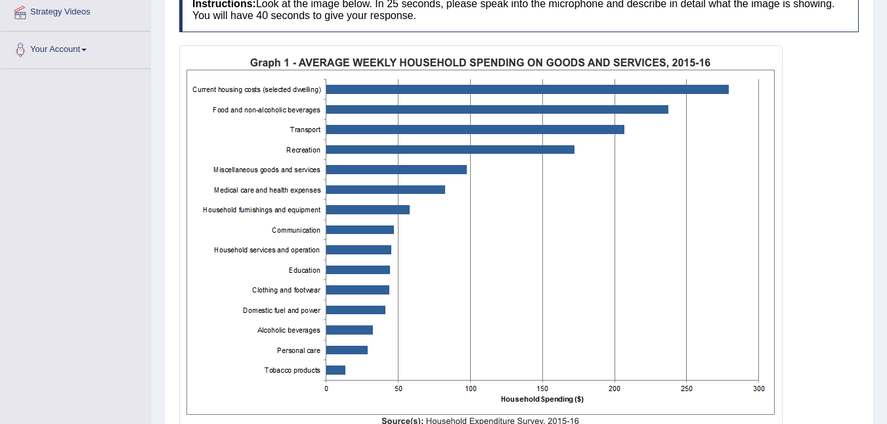
scroll to position [305, 0]
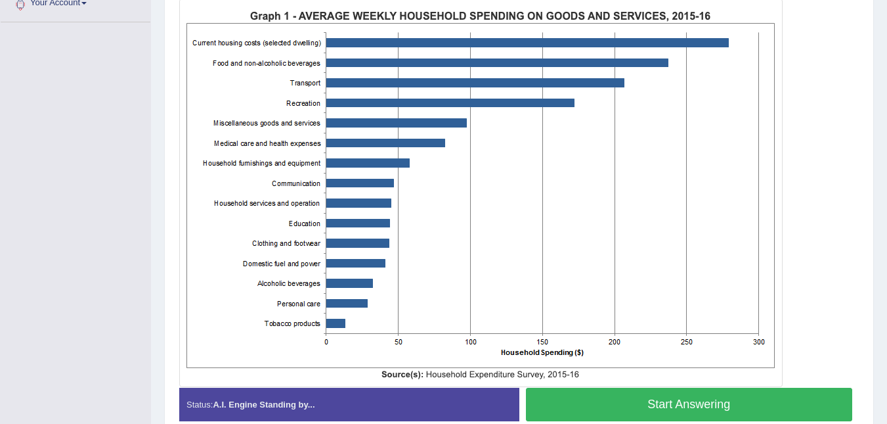
click at [671, 391] on button "Start Answering" at bounding box center [689, 403] width 327 height 33
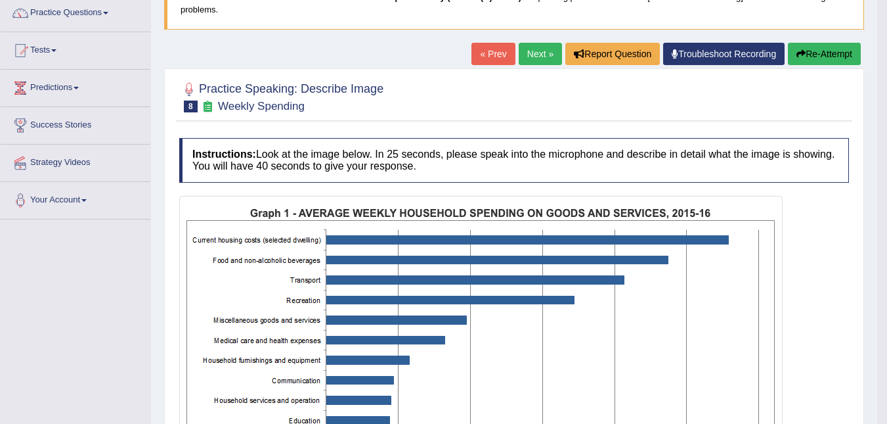
scroll to position [106, 0]
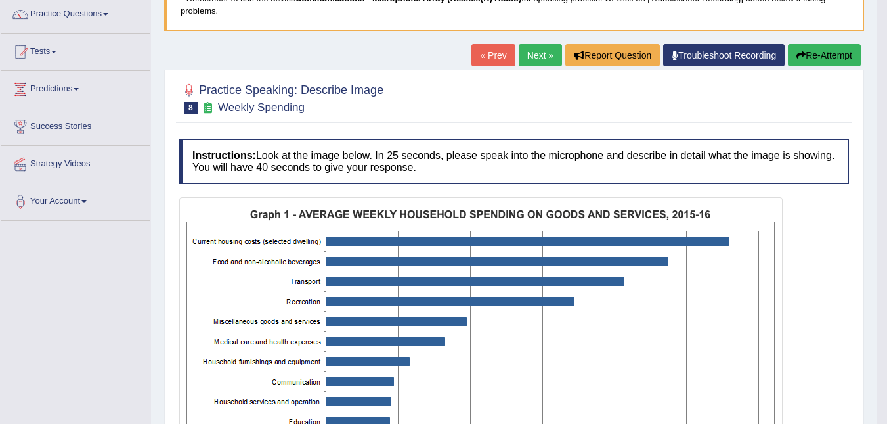
click at [812, 58] on button "Re-Attempt" at bounding box center [824, 55] width 73 height 22
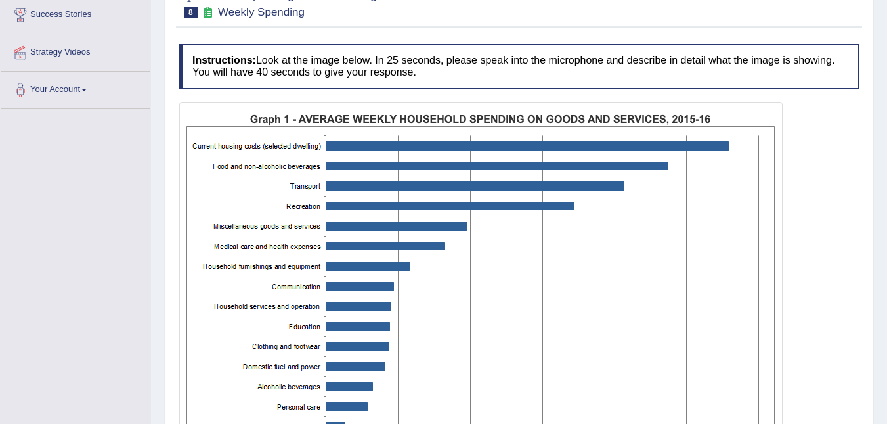
scroll to position [373, 0]
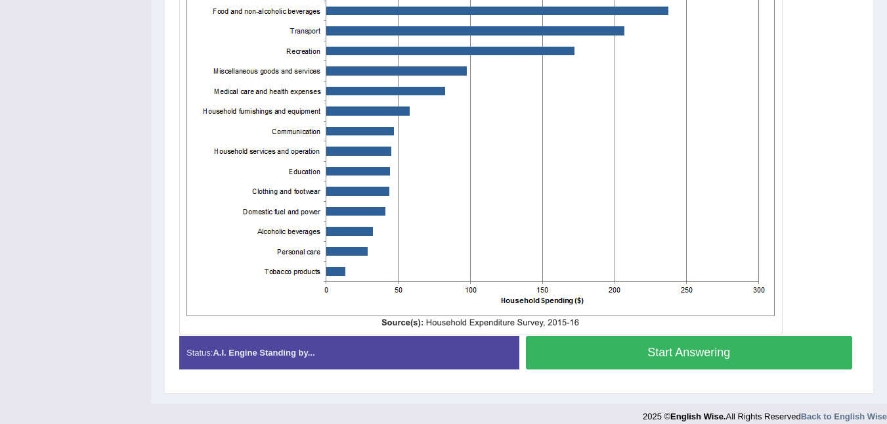
click at [660, 342] on button "Start Answering" at bounding box center [689, 352] width 327 height 33
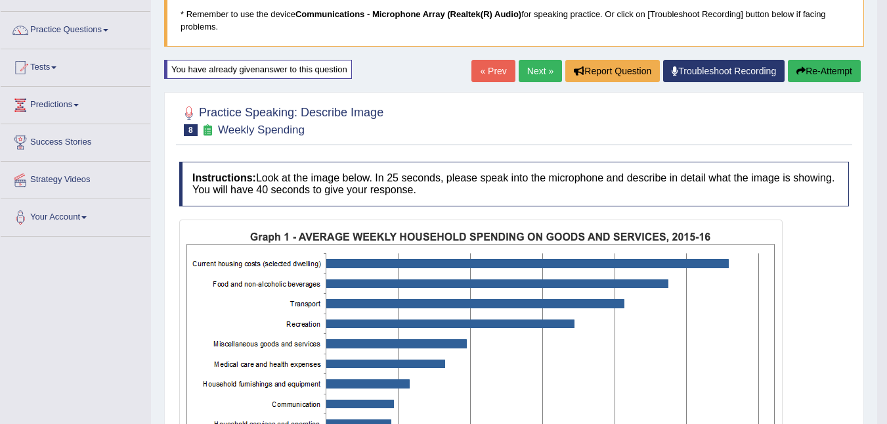
scroll to position [10, 0]
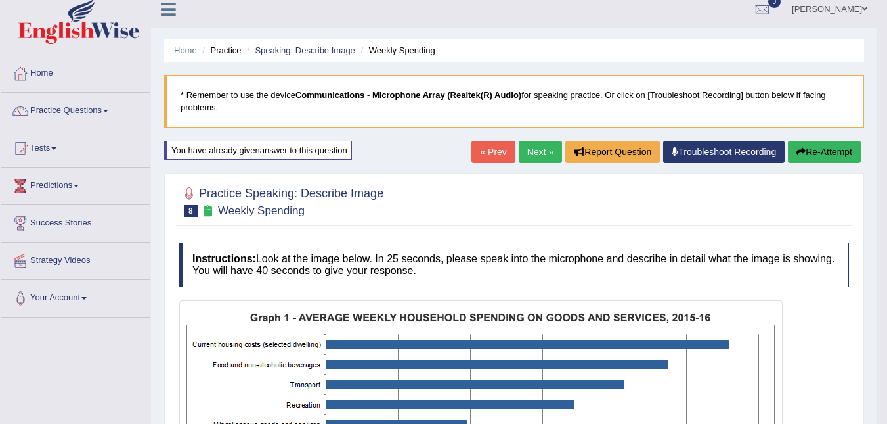
drag, startPoint x: 813, startPoint y: 152, endPoint x: 808, endPoint y: 167, distance: 16.0
click at [812, 158] on button "Re-Attempt" at bounding box center [824, 152] width 73 height 22
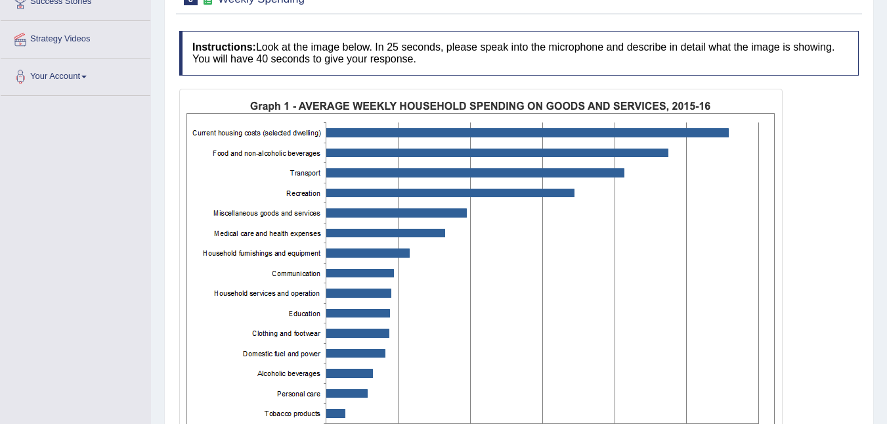
scroll to position [373, 0]
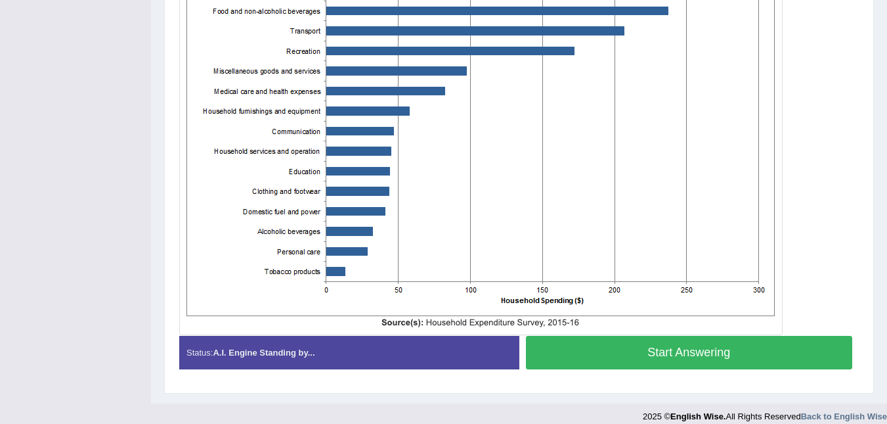
click at [709, 336] on button "Start Answering" at bounding box center [689, 352] width 327 height 33
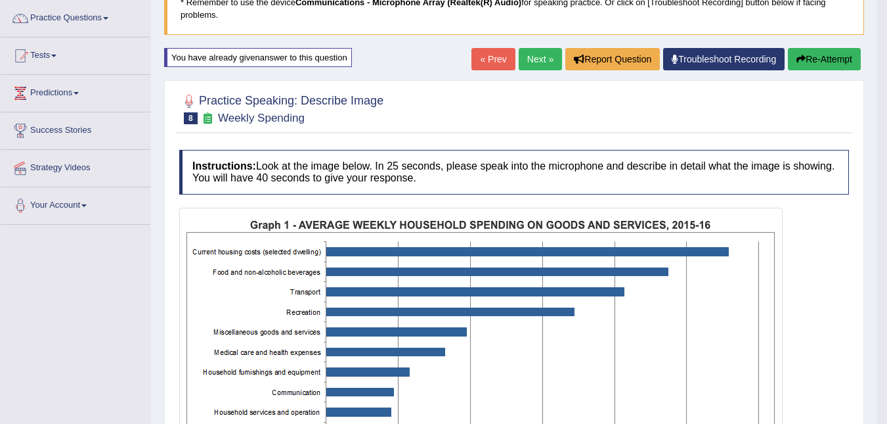
scroll to position [0, 0]
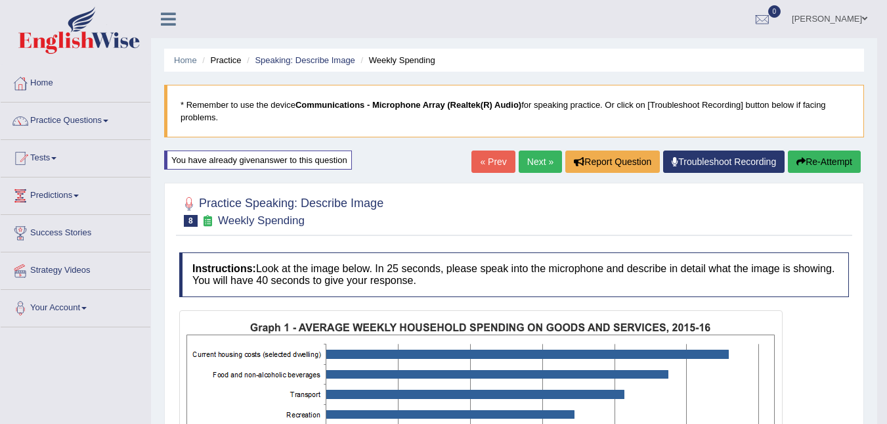
click at [533, 159] on link "Next »" at bounding box center [540, 161] width 43 height 22
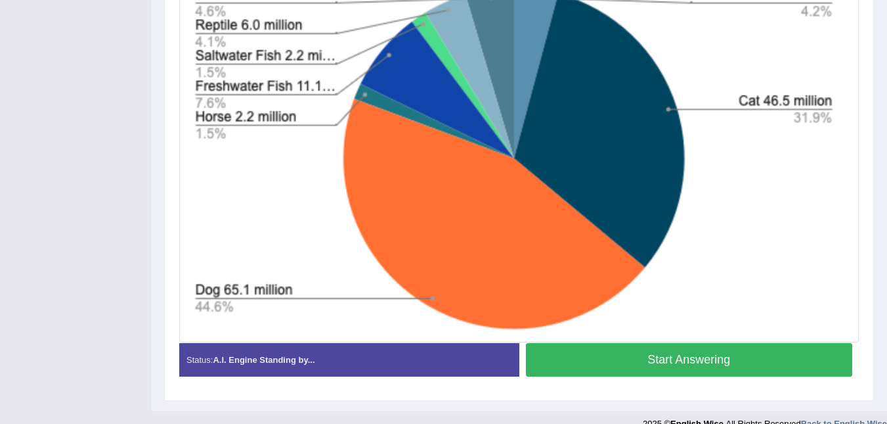
scroll to position [373, 0]
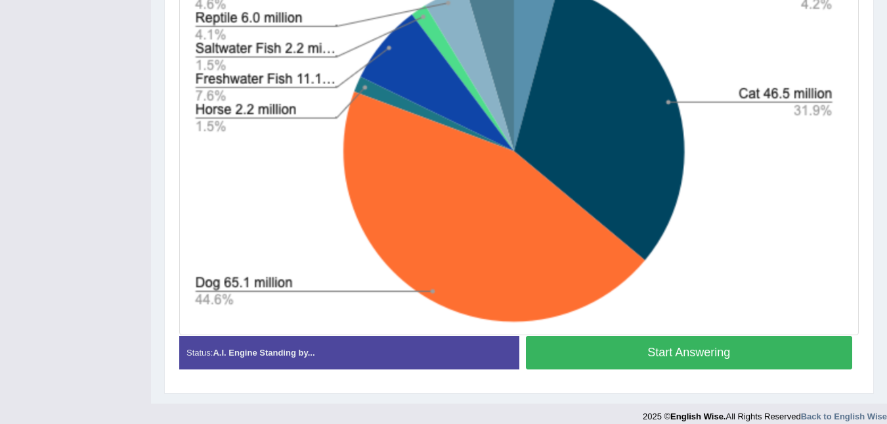
click at [676, 340] on button "Start Answering" at bounding box center [689, 352] width 327 height 33
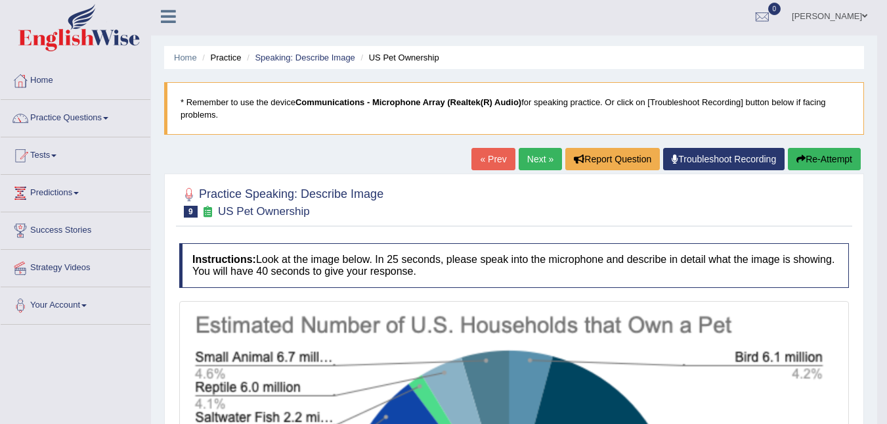
scroll to position [0, 0]
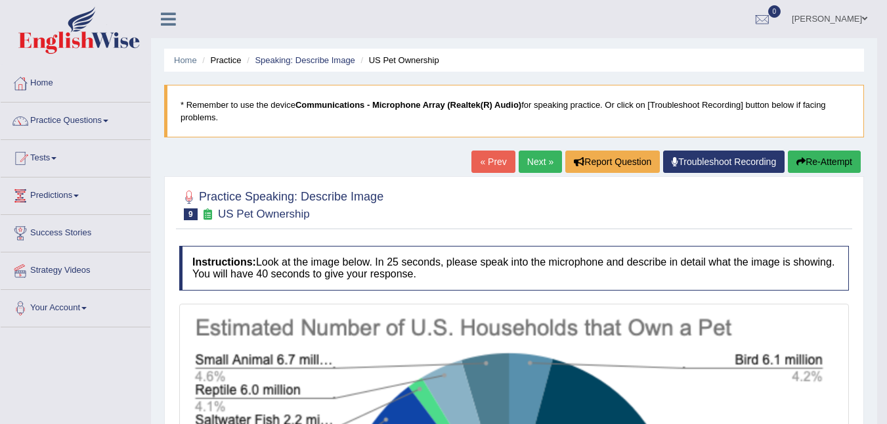
click at [536, 154] on link "Next »" at bounding box center [540, 161] width 43 height 22
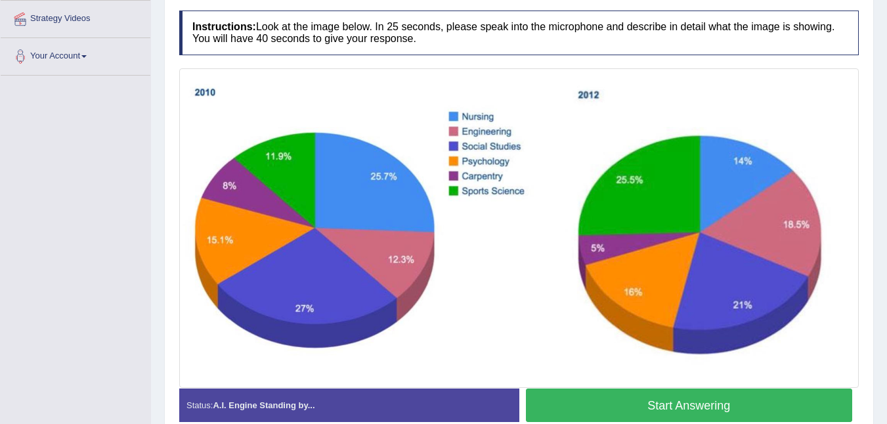
scroll to position [304, 0]
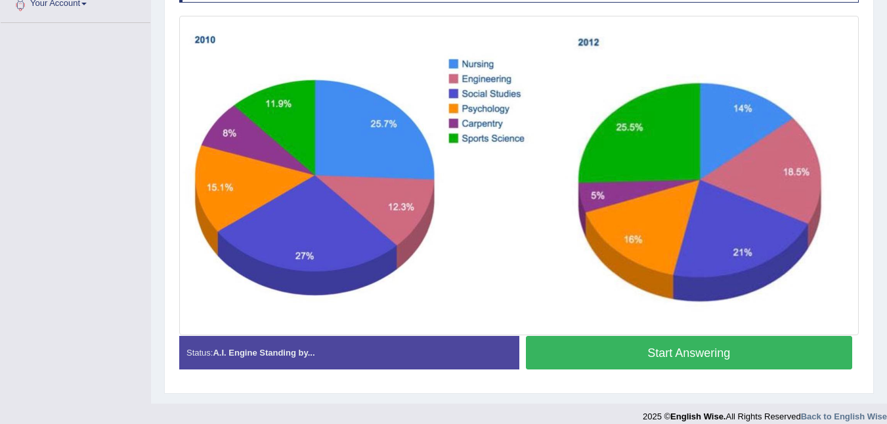
click at [690, 346] on button "Start Answering" at bounding box center [689, 352] width 327 height 33
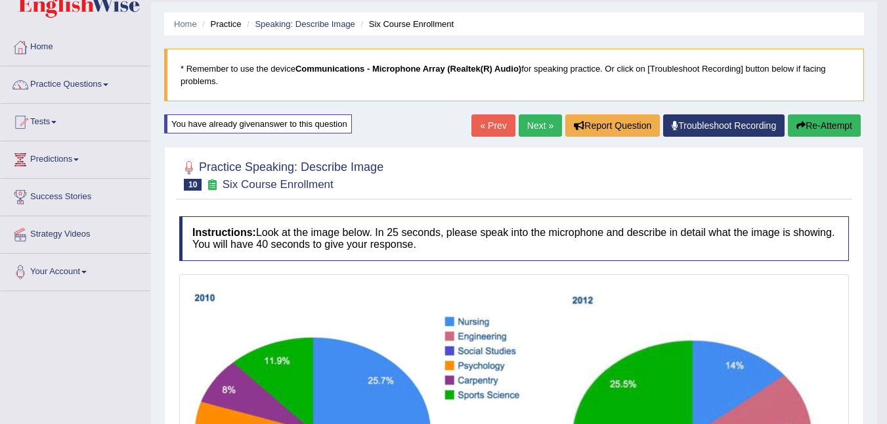
scroll to position [0, 0]
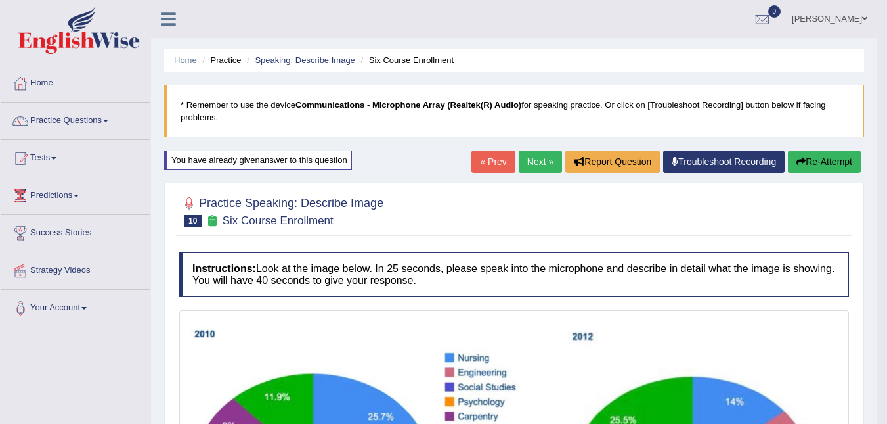
click at [547, 169] on link "Next »" at bounding box center [540, 161] width 43 height 22
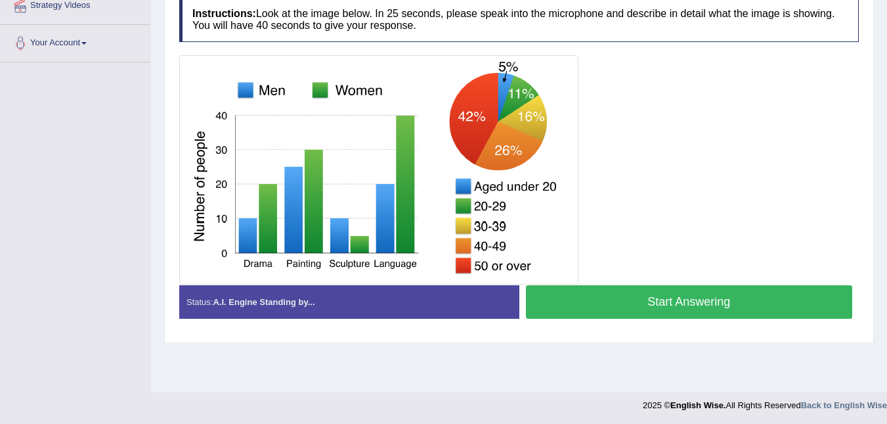
scroll to position [266, 0]
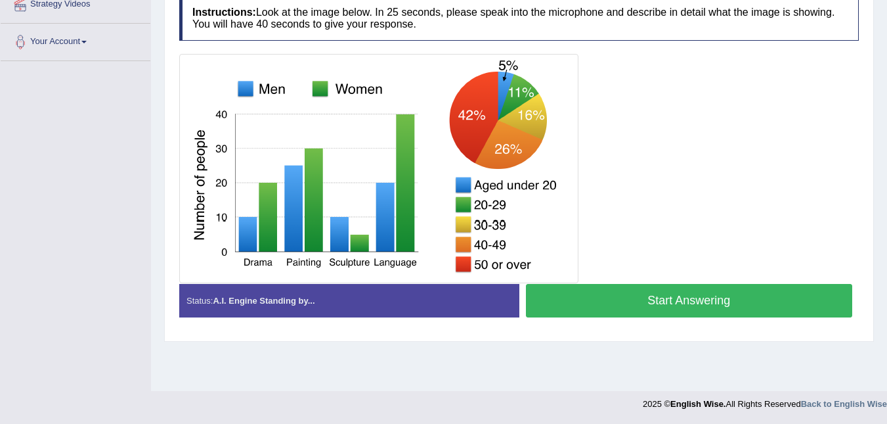
click at [671, 295] on button "Start Answering" at bounding box center [689, 300] width 327 height 33
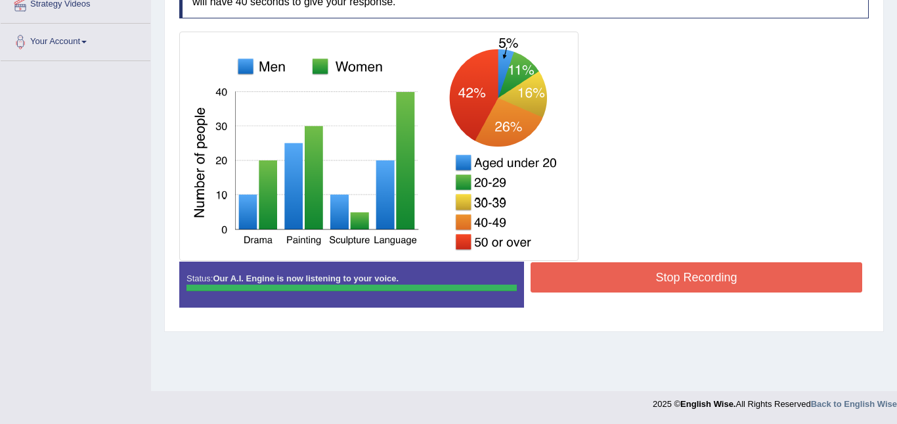
click at [663, 279] on div "Instructions: Look at the image below. In 25 seconds, please speak into the mic…" at bounding box center [524, 145] width 696 height 357
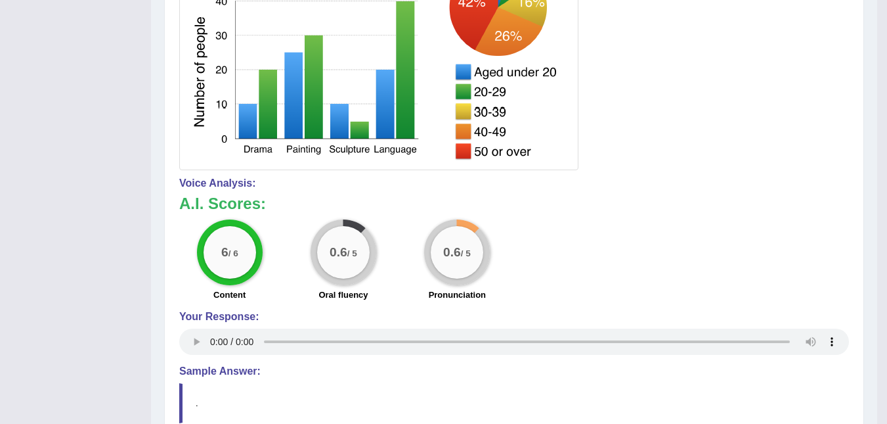
scroll to position [232, 0]
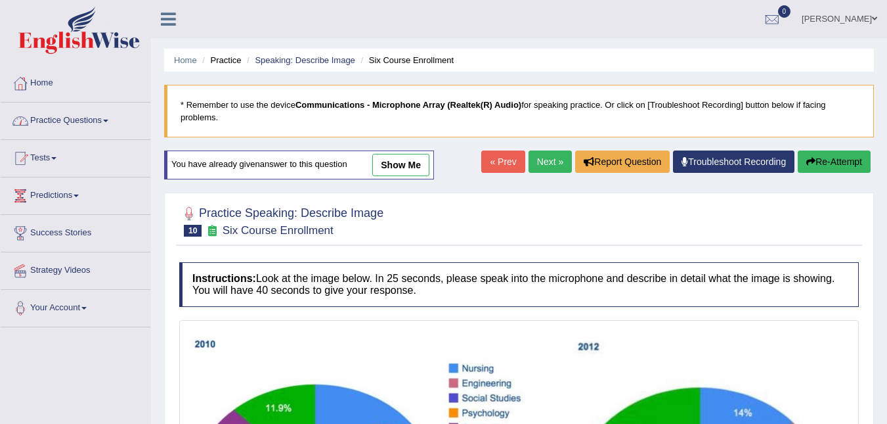
click at [55, 118] on link "Practice Questions" at bounding box center [76, 118] width 150 height 33
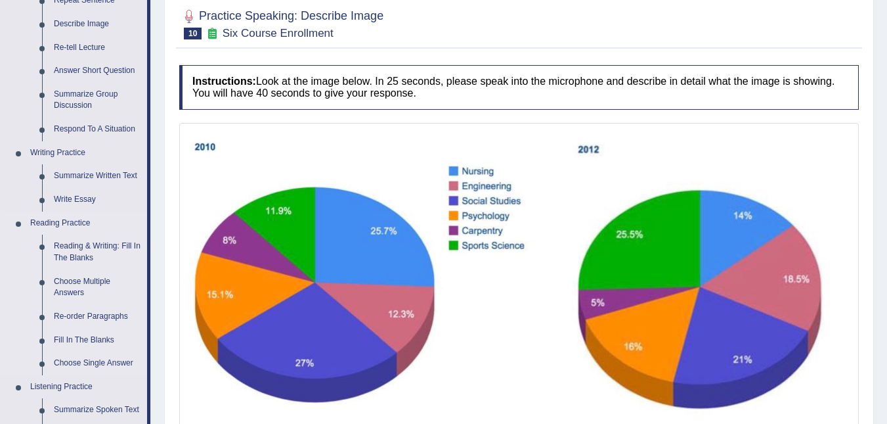
scroll to position [263, 0]
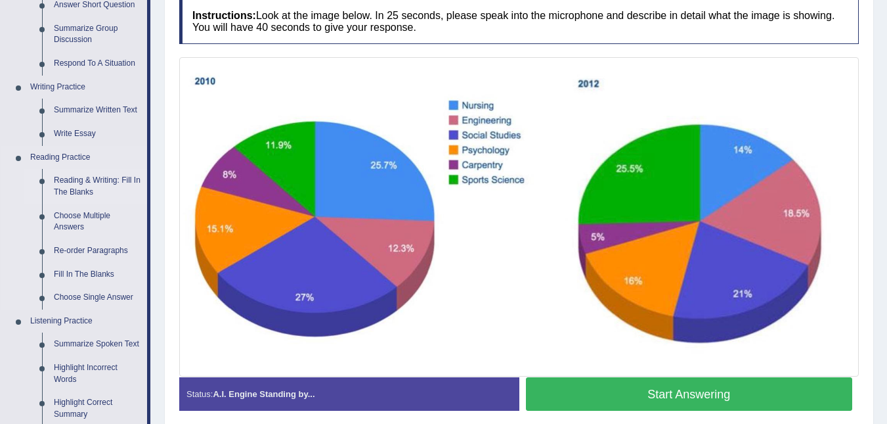
click at [82, 184] on link "Reading & Writing: Fill In The Blanks" at bounding box center [97, 186] width 99 height 35
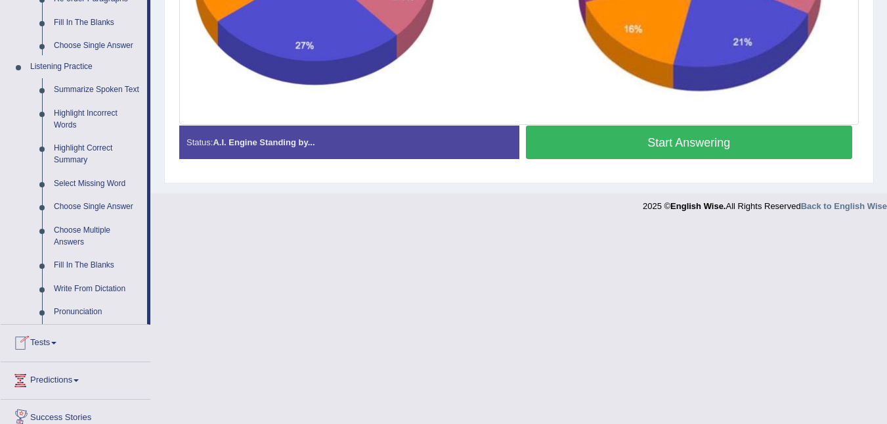
scroll to position [606, 0]
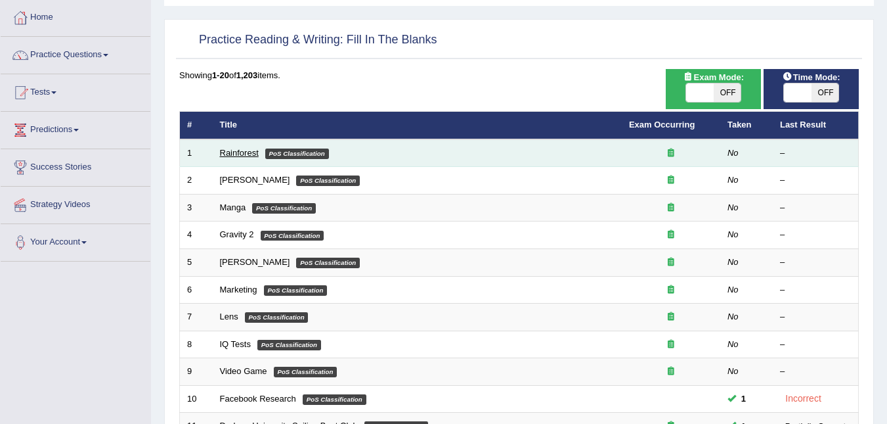
click at [238, 156] on link "Rainforest" at bounding box center [239, 153] width 39 height 10
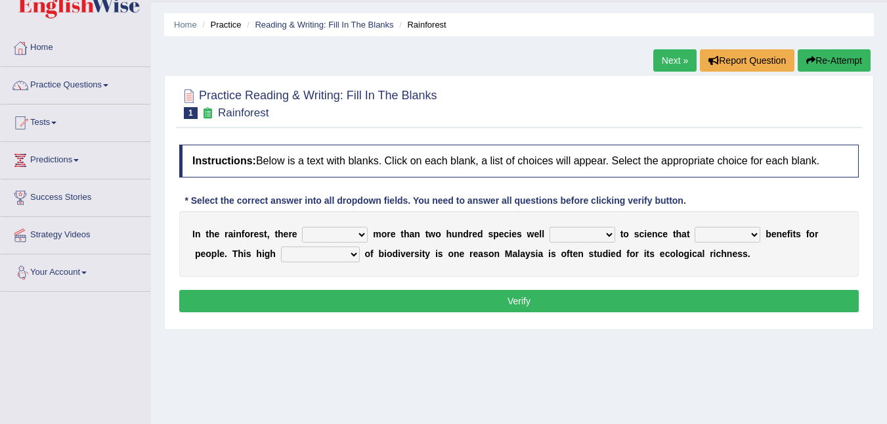
scroll to position [17, 0]
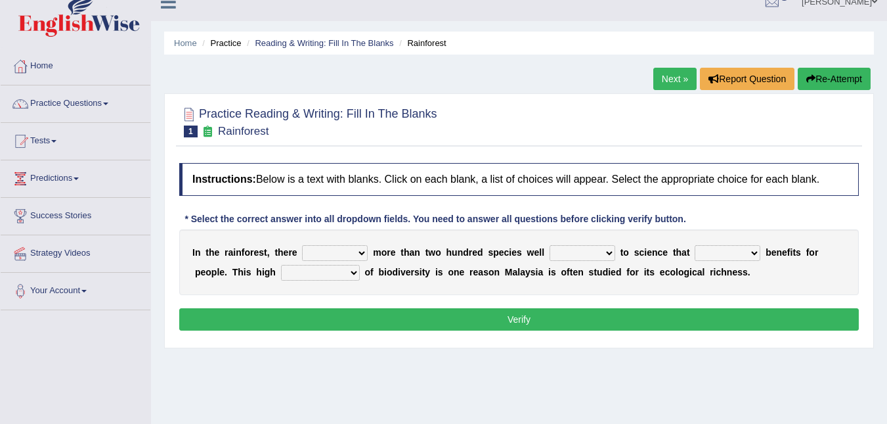
click at [353, 255] on select "have can be has is" at bounding box center [335, 253] width 66 height 16
select select "has"
click at [302, 245] on select "have can be has is" at bounding box center [335, 253] width 66 height 16
click at [589, 252] on select "knowing known knew know" at bounding box center [583, 253] width 66 height 16
select select "knew"
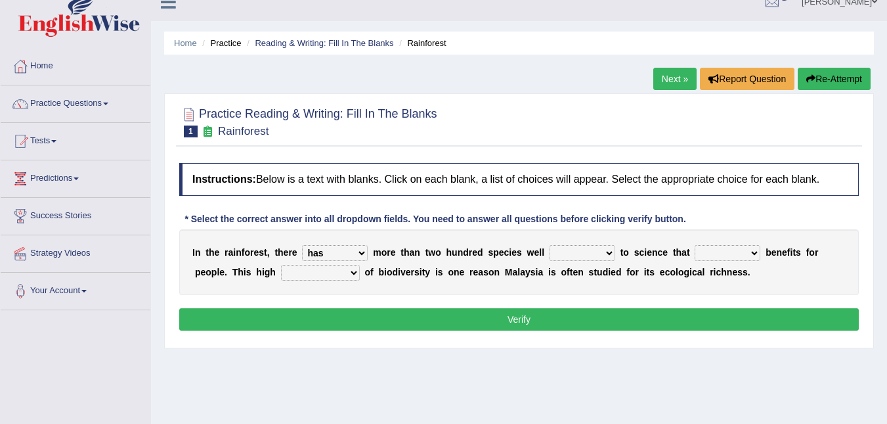
click at [550, 245] on select "knowing known knew know" at bounding box center [583, 253] width 66 height 16
click at [729, 253] on select "contain contained containing contains" at bounding box center [728, 253] width 66 height 16
select select "contains"
click at [695, 245] on select "contain contained containing contains" at bounding box center [728, 253] width 66 height 16
click at [311, 279] on select "condensation conjunction continuity complexity" at bounding box center [320, 273] width 79 height 16
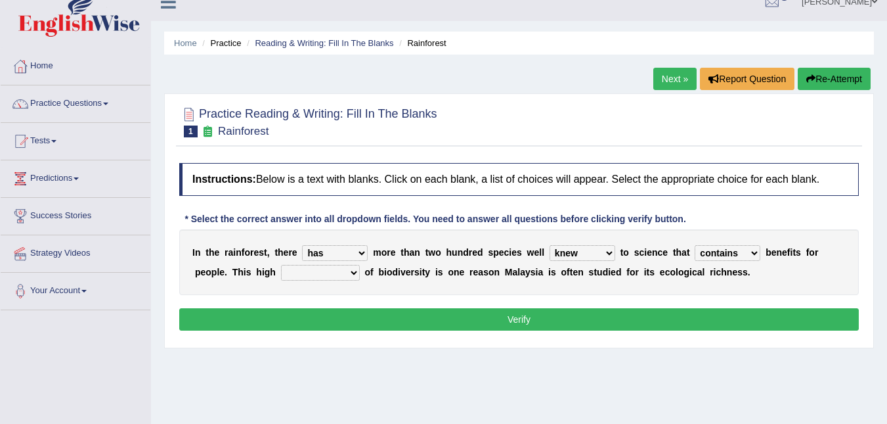
select select "continuity"
click at [281, 265] on select "condensation conjunction continuity complexity" at bounding box center [320, 273] width 79 height 16
click at [523, 323] on button "Verify" at bounding box center [519, 319] width 680 height 22
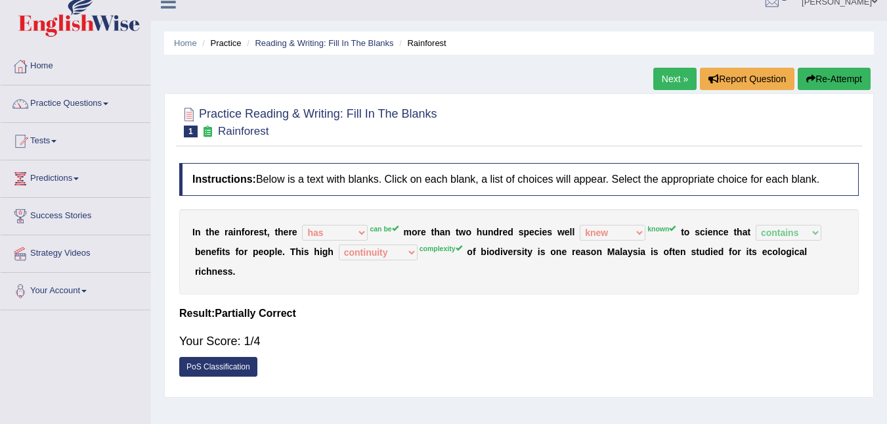
click at [681, 85] on link "Next »" at bounding box center [674, 79] width 43 height 22
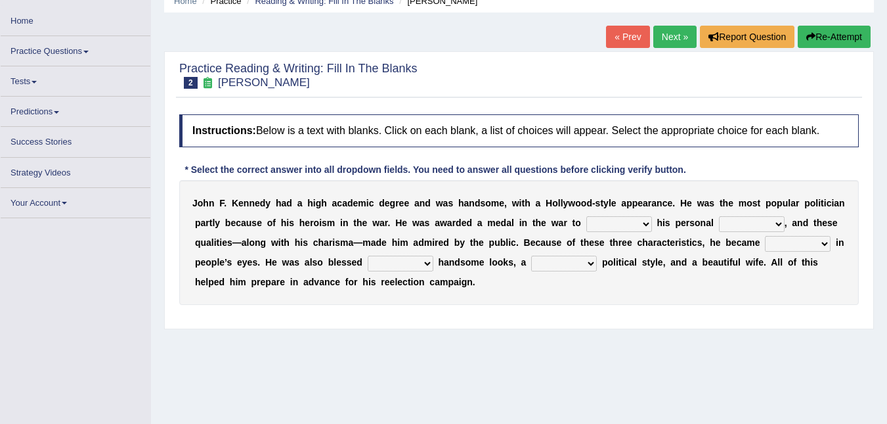
scroll to position [66, 0]
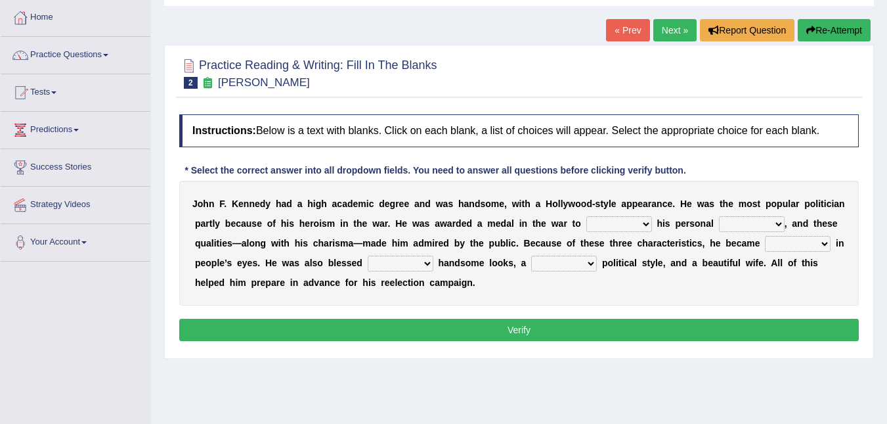
click at [595, 224] on select "prove show evidence upthrow" at bounding box center [619, 224] width 66 height 16
select select "evidence"
click at [586, 216] on select "prove show evidence upthrow" at bounding box center [619, 224] width 66 height 16
click at [724, 225] on select "passion courage charm liking" at bounding box center [752, 224] width 66 height 16
select select "courage"
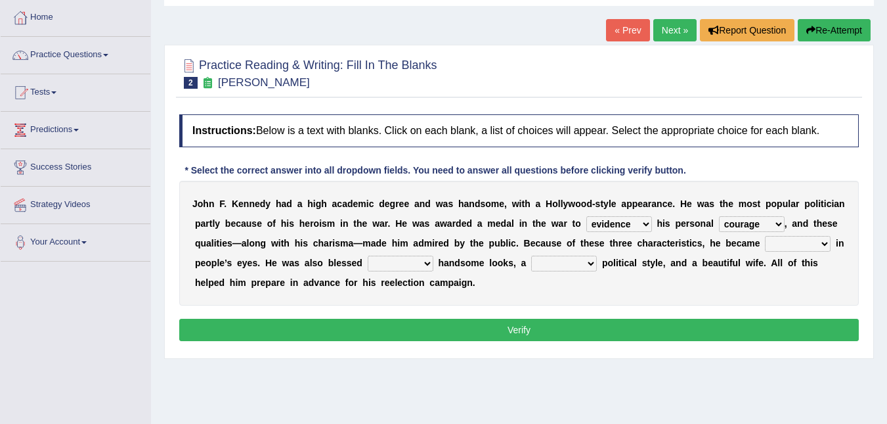
click at [719, 216] on select "passion courage charm liking" at bounding box center [752, 224] width 66 height 16
click at [765, 245] on select "iconic ironic identical impotent" at bounding box center [798, 244] width 66 height 16
select select "ironic"
click at [765, 236] on select "iconic ironic identical impotent" at bounding box center [798, 244] width 66 height 16
click at [368, 261] on select "with in upon to" at bounding box center [401, 263] width 66 height 16
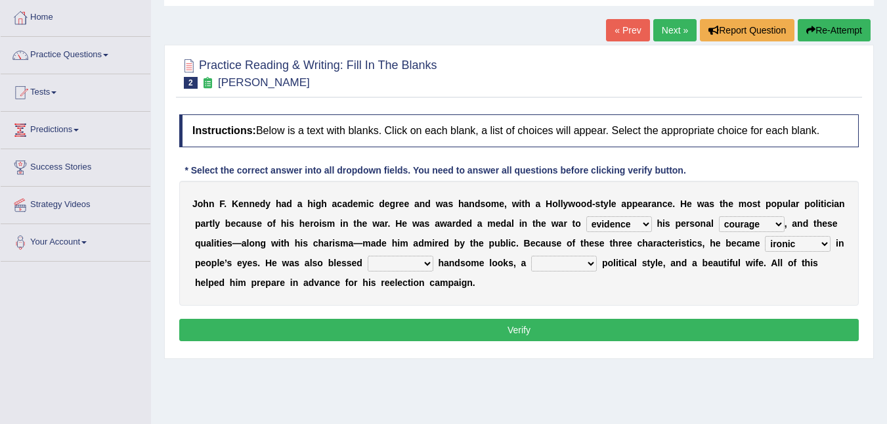
select select "with"
click at [368, 255] on select "with in upon to" at bounding box center [401, 263] width 66 height 16
click at [531, 263] on select "mending mends mended mend" at bounding box center [564, 263] width 66 height 16
select select "mends"
click at [531, 255] on select "mending mends mended mend" at bounding box center [564, 263] width 66 height 16
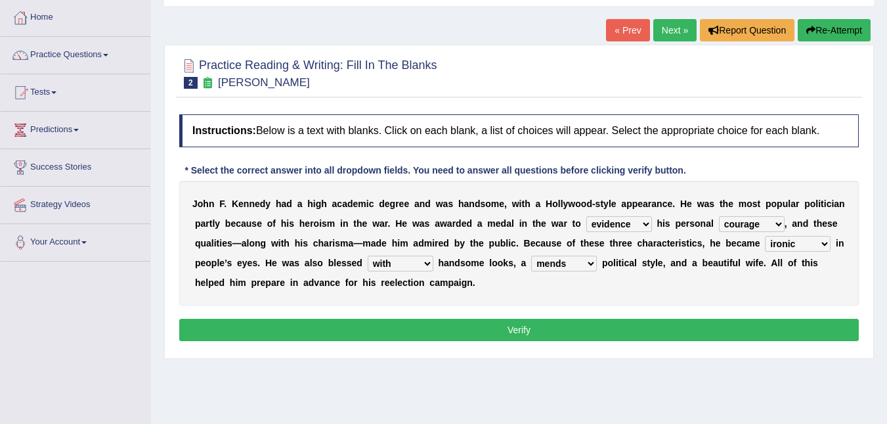
click at [514, 324] on button "Verify" at bounding box center [519, 330] width 680 height 22
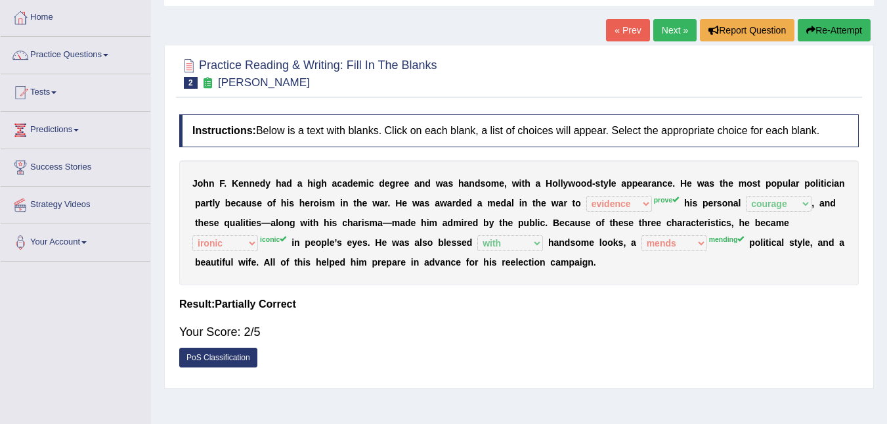
click at [669, 30] on link "Next »" at bounding box center [674, 30] width 43 height 22
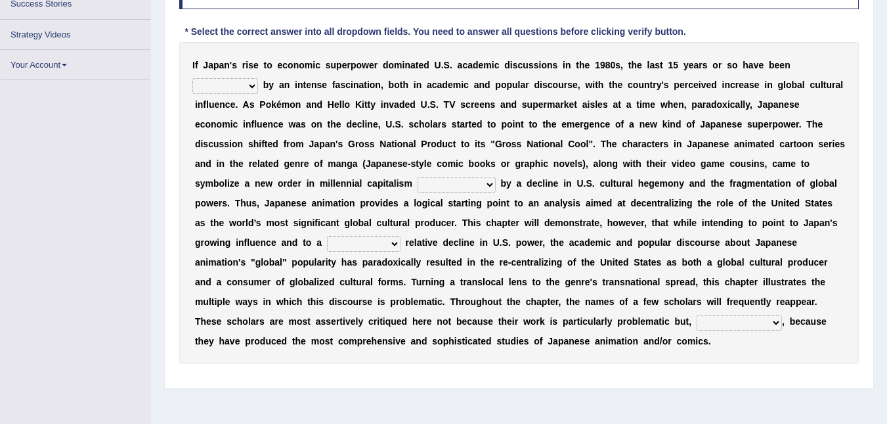
scroll to position [131, 0]
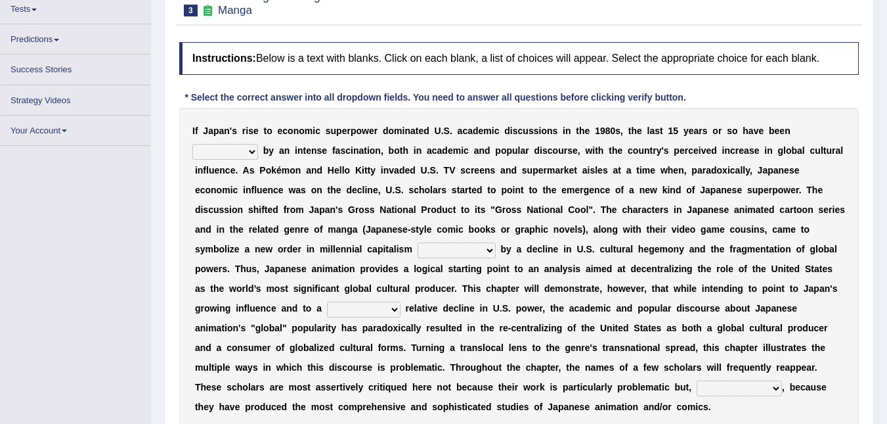
click at [258, 144] on select "marked dedicated made inspired" at bounding box center [225, 152] width 66 height 16
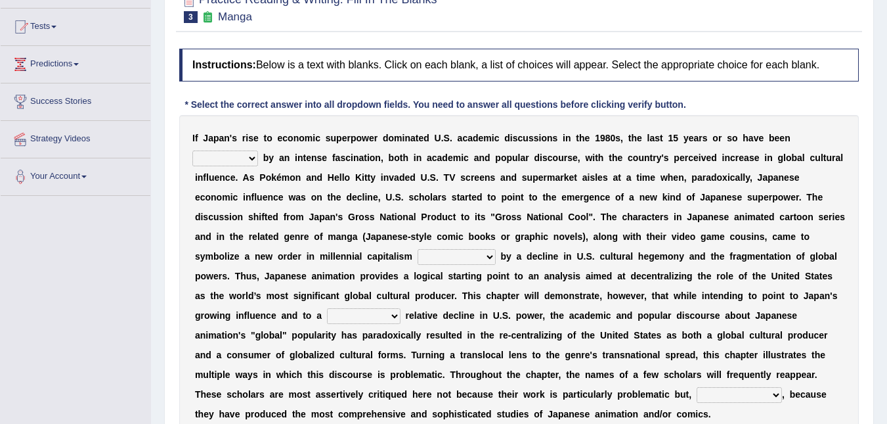
scroll to position [148, 0]
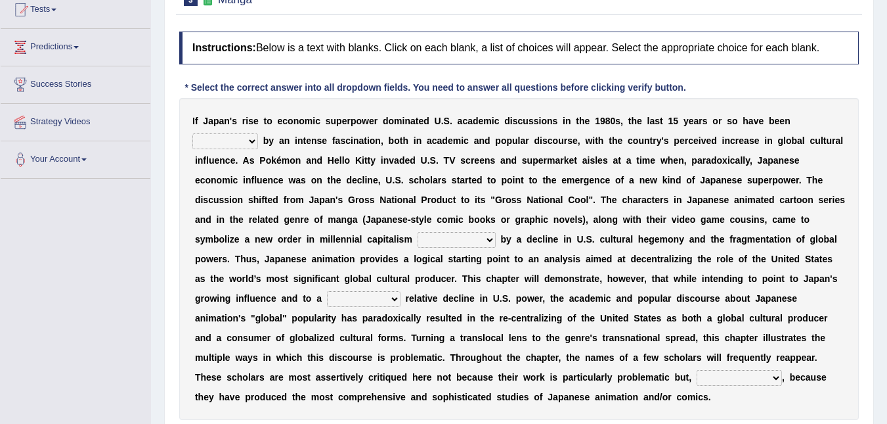
select select "dedicated"
click at [258, 133] on select "marked dedicated made inspired" at bounding box center [225, 141] width 66 height 16
click at [496, 232] on select "pocessed characterized opposed tangled" at bounding box center [457, 240] width 78 height 16
select select "pocessed"
click at [496, 232] on select "pocessed characterized opposed tangled" at bounding box center [457, 240] width 78 height 16
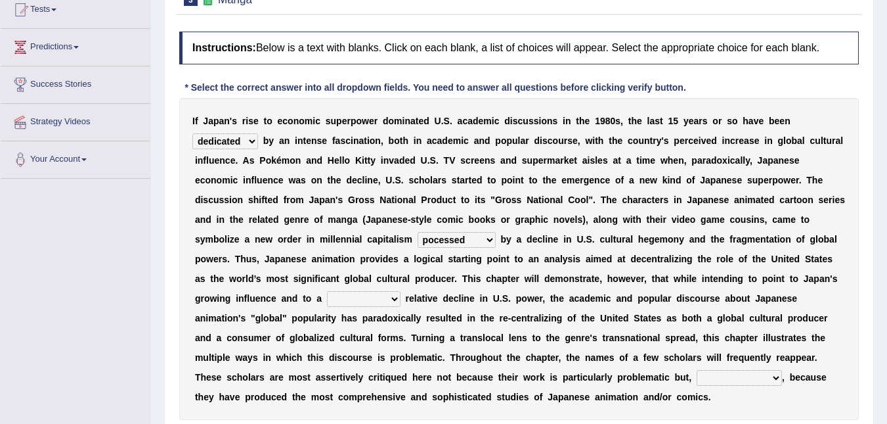
click at [406, 293] on b at bounding box center [403, 298] width 5 height 11
click at [401, 291] on select "concomitant discrete proportional legitimate" at bounding box center [364, 299] width 74 height 16
select select "discrete"
click at [401, 291] on select "concomitant discrete proportional legitimate" at bounding box center [364, 299] width 74 height 16
click at [711, 370] on select "however on the contrary in addition on the whole" at bounding box center [739, 378] width 85 height 16
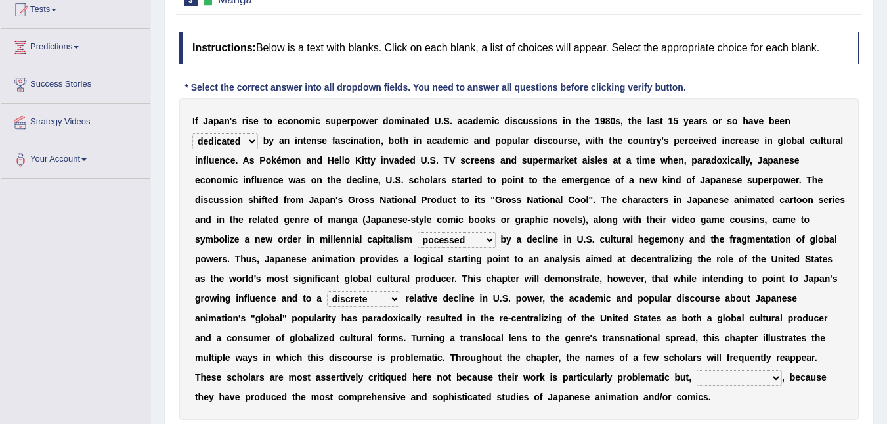
select select "on the contrary"
click at [697, 370] on select "however on the contrary in addition on the whole" at bounding box center [739, 378] width 85 height 16
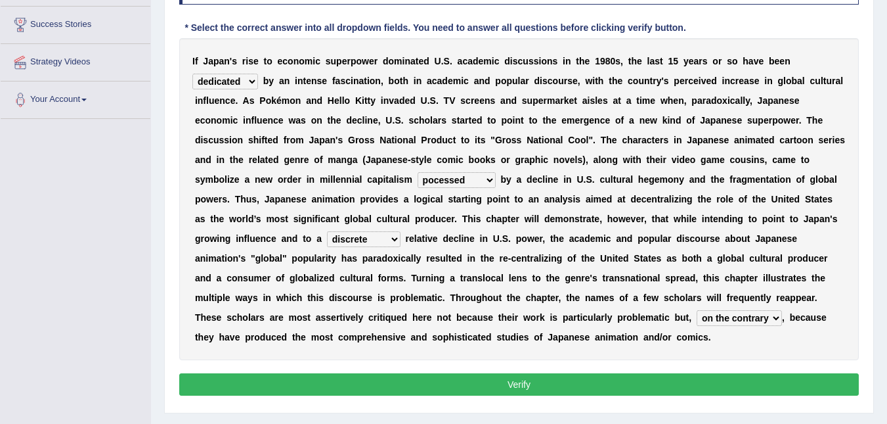
scroll to position [266, 0]
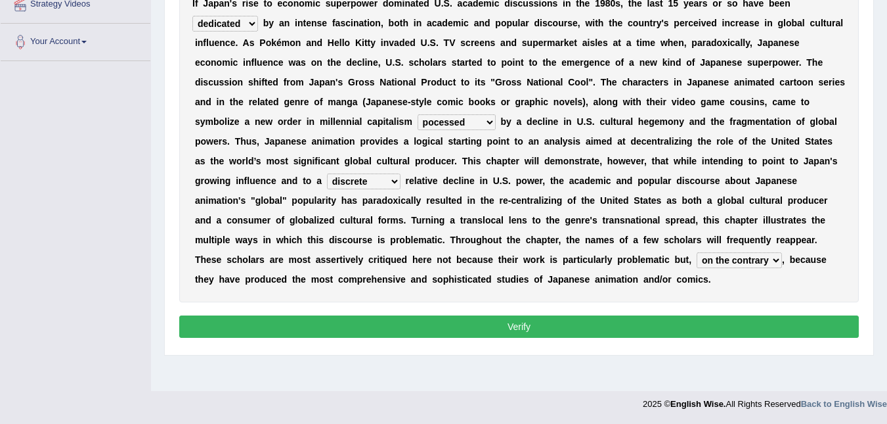
click at [508, 315] on button "Verify" at bounding box center [519, 326] width 680 height 22
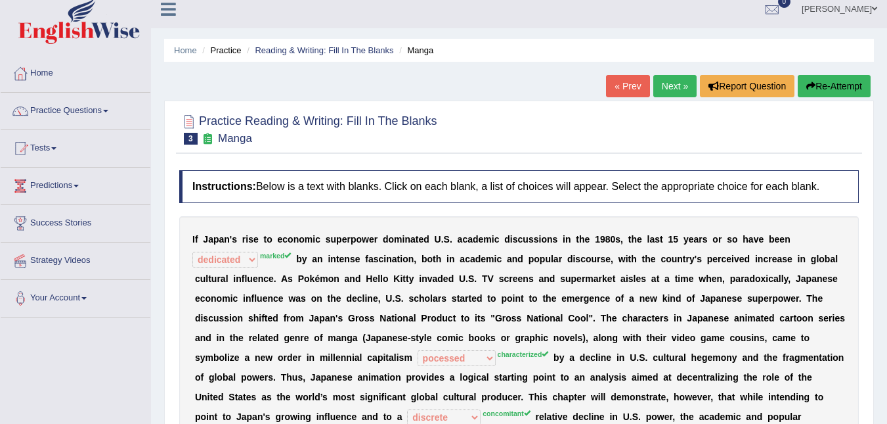
scroll to position [3, 0]
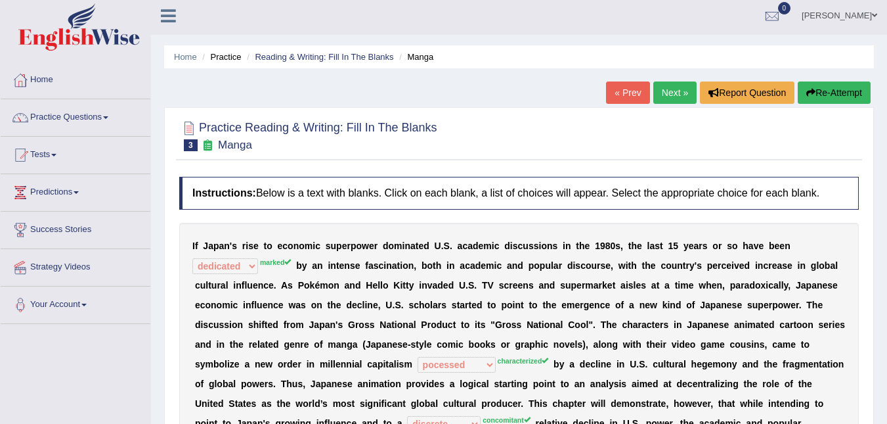
click at [675, 95] on link "Next »" at bounding box center [674, 92] width 43 height 22
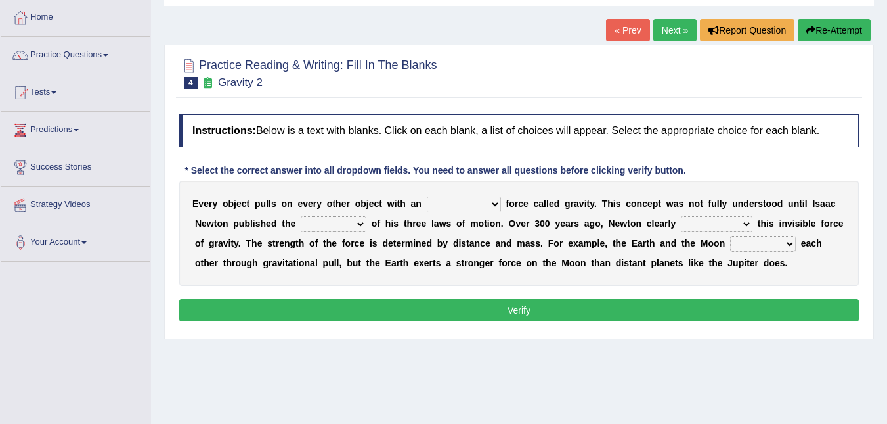
click at [472, 204] on select "invisible unknown unbelievable inconsistent" at bounding box center [464, 204] width 74 height 16
select select "unbelievable"
click at [427, 196] on select "invisible unknown unbelievable inconsistent" at bounding box center [464, 204] width 74 height 16
click at [321, 225] on select "concept theory method argument" at bounding box center [334, 224] width 66 height 16
select select "theory"
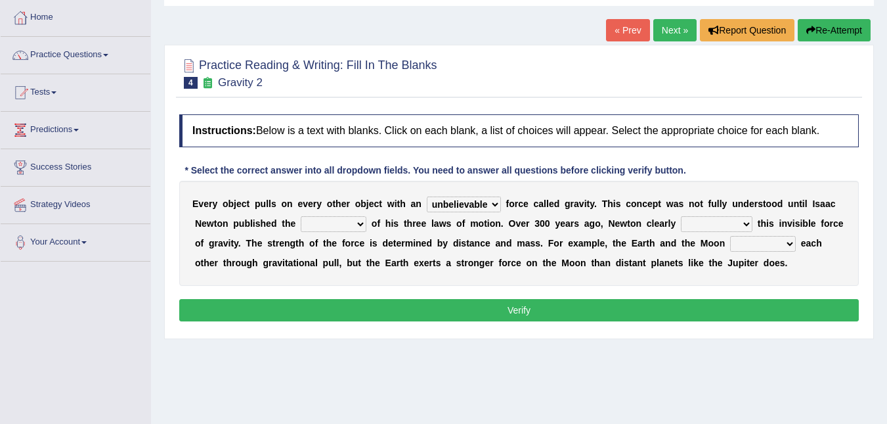
click at [301, 216] on select "concept theory method argument" at bounding box center [334, 224] width 66 height 16
click at [681, 225] on select "explained undermined overturned realized" at bounding box center [717, 224] width 72 height 16
select select "explained"
click at [681, 216] on select "explained undermined overturned realized" at bounding box center [717, 224] width 72 height 16
click at [730, 244] on select "affect spin evade span" at bounding box center [763, 244] width 66 height 16
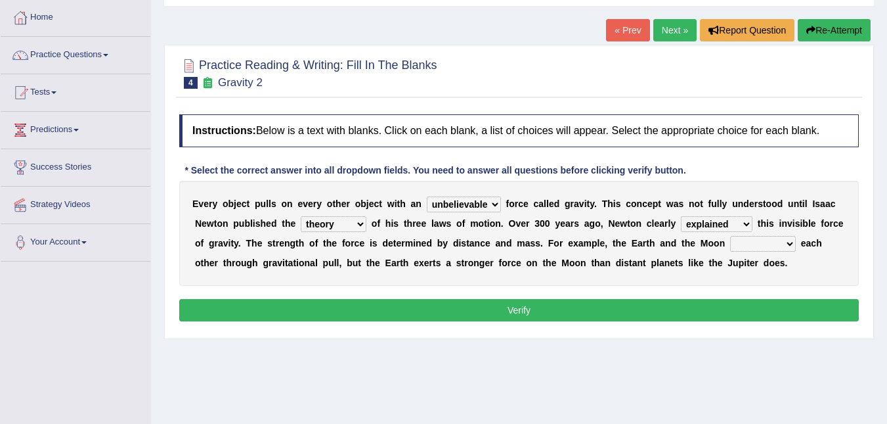
click at [133, 291] on div "Toggle navigation Home Practice Questions Speaking Practice Read Aloud Repeat S…" at bounding box center [443, 275] width 887 height 683
click at [730, 244] on select "affect spin evade span" at bounding box center [763, 244] width 66 height 16
select select "affect"
click at [730, 236] on select "affect spin evade span" at bounding box center [763, 244] width 66 height 16
click at [530, 315] on button "Verify" at bounding box center [519, 310] width 680 height 22
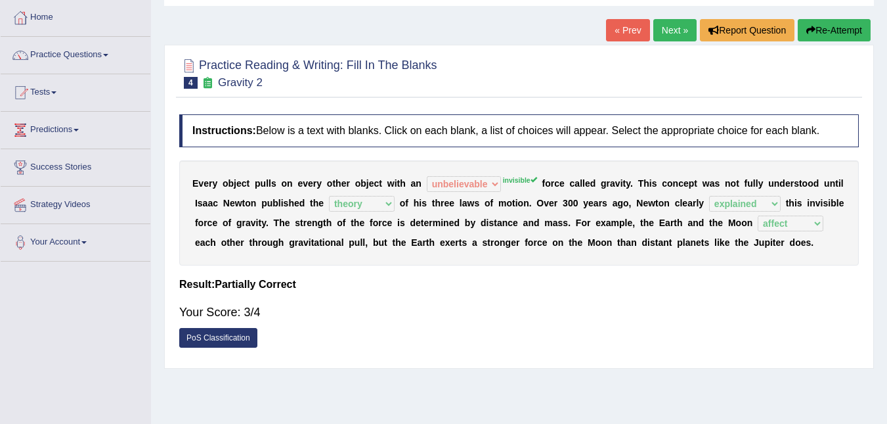
click at [676, 24] on link "Next »" at bounding box center [674, 30] width 43 height 22
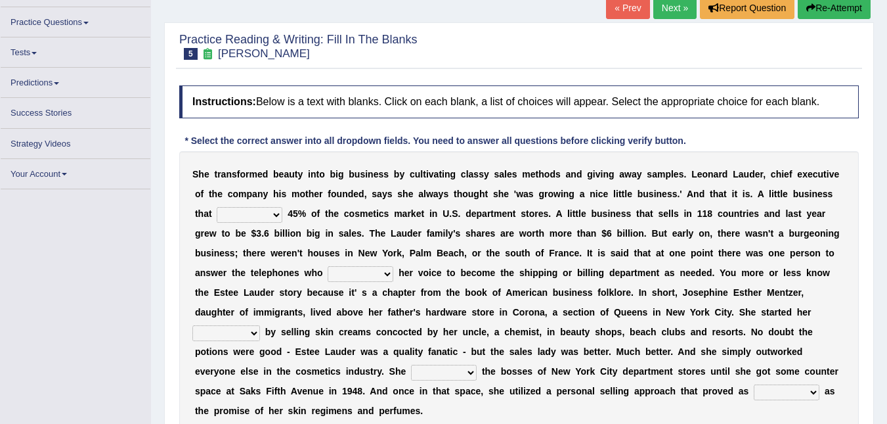
scroll to position [66, 0]
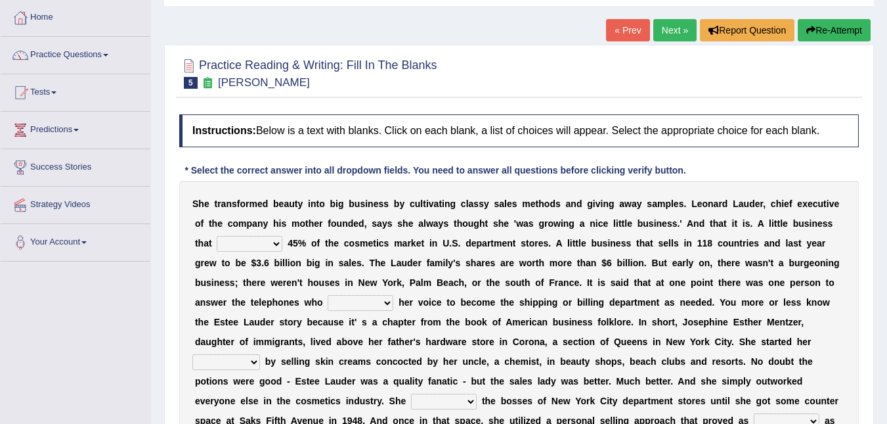
click at [255, 241] on select "has controls makes maintains" at bounding box center [250, 244] width 66 height 16
select select "has"
click at [217, 236] on select "has controls makes maintains" at bounding box center [250, 244] width 66 height 16
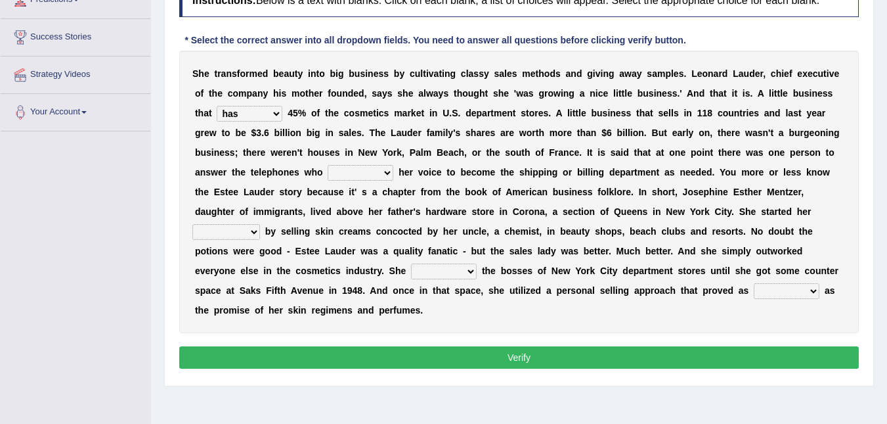
scroll to position [197, 0]
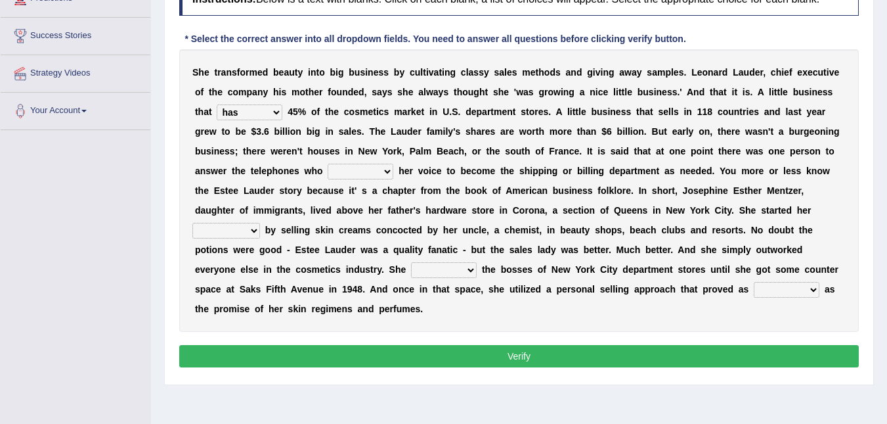
click at [328, 168] on select "switched changed raised used" at bounding box center [361, 172] width 66 height 16
select select "used"
click at [328, 164] on select "switched changed raised used" at bounding box center [361, 172] width 66 height 16
click at [260, 223] on select "job institute companion enterprise" at bounding box center [226, 231] width 68 height 16
select select "job"
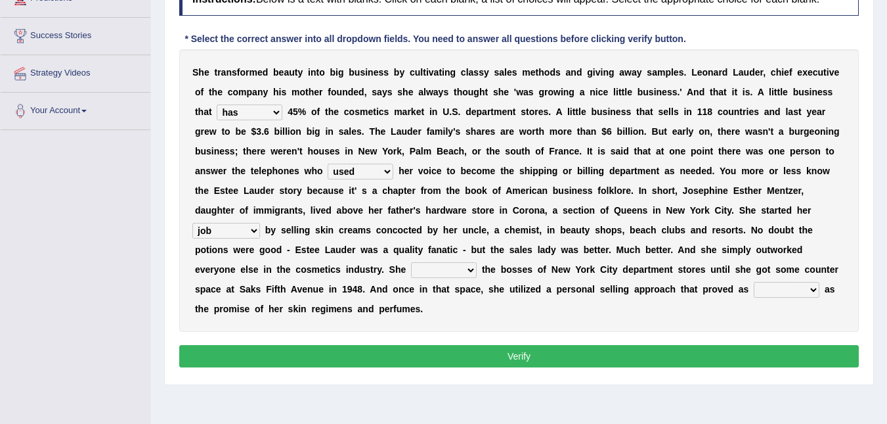
click at [260, 223] on select "job institute companion enterprise" at bounding box center [226, 231] width 68 height 16
click at [477, 262] on select "stated bridged stalked heaved" at bounding box center [444, 270] width 66 height 16
select select "stalked"
click at [477, 262] on select "stated bridged stalked heaved" at bounding box center [444, 270] width 66 height 16
click at [754, 291] on select "potent ruthless potential expensive" at bounding box center [787, 290] width 66 height 16
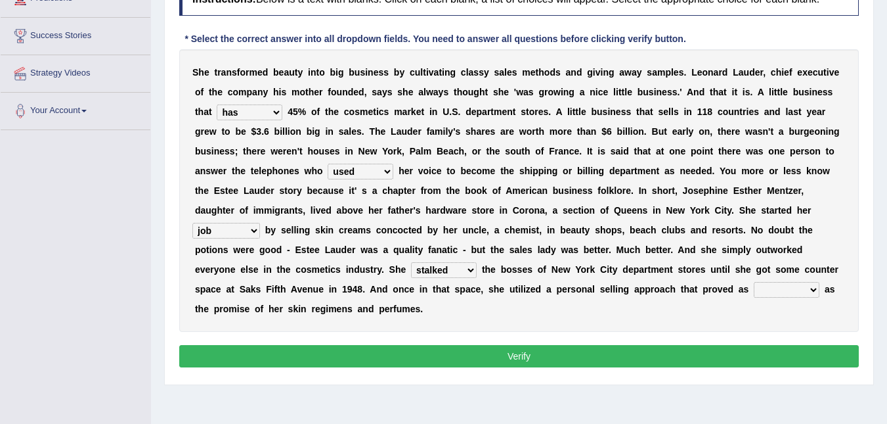
select select "potential"
click at [754, 282] on select "potent ruthless potential expensive" at bounding box center [787, 290] width 66 height 16
click at [526, 345] on button "Verify" at bounding box center [519, 356] width 680 height 22
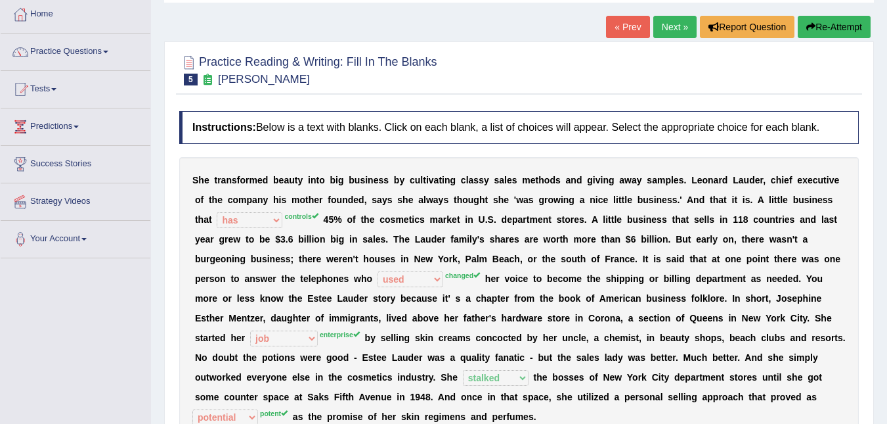
scroll to position [66, 0]
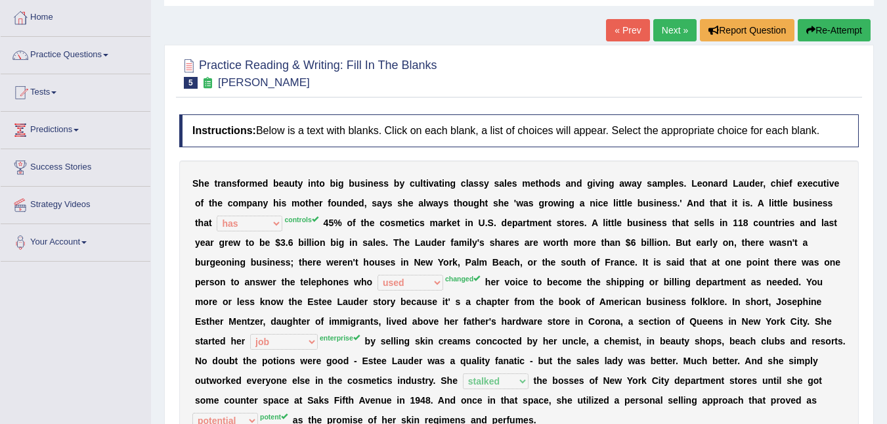
click at [674, 24] on link "Next »" at bounding box center [674, 30] width 43 height 22
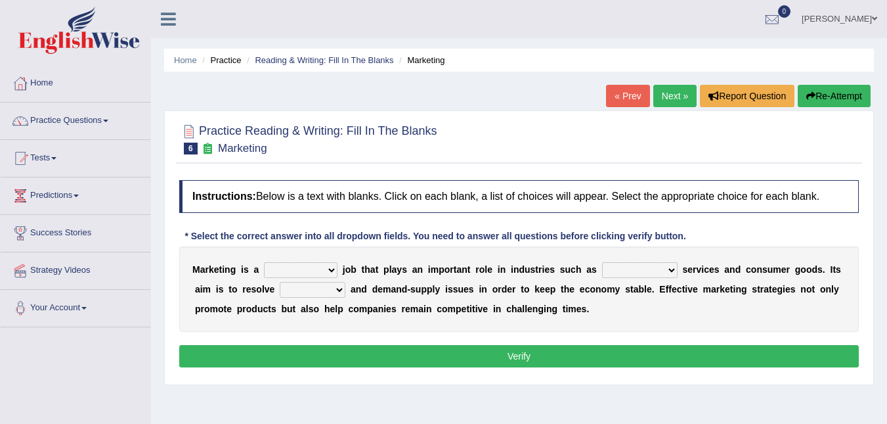
click at [327, 271] on select "professional flexible parochial descriptive" at bounding box center [301, 270] width 74 height 16
select select "professional"
click at [264, 262] on select "professional flexible parochial descriptive" at bounding box center [301, 270] width 74 height 16
click at [640, 271] on select "civil financial conventional foremost" at bounding box center [640, 270] width 76 height 16
select select "financial"
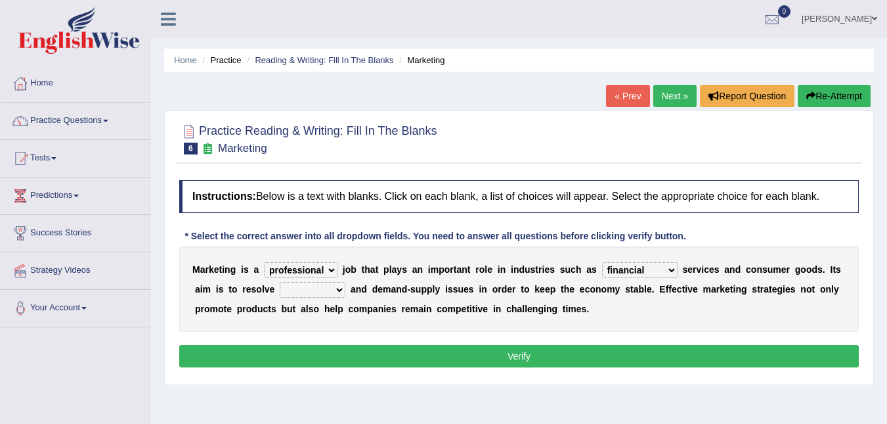
click at [602, 262] on select "civil financial conventional foremost" at bounding box center [640, 270] width 76 height 16
click at [299, 293] on select "imbalance excess symmetry budget" at bounding box center [313, 290] width 66 height 16
click at [280, 282] on select "imbalance excess symmetry budget" at bounding box center [313, 290] width 66 height 16
click at [299, 290] on select "imbalance excess symmetry budget" at bounding box center [313, 290] width 66 height 16
select select "excess"
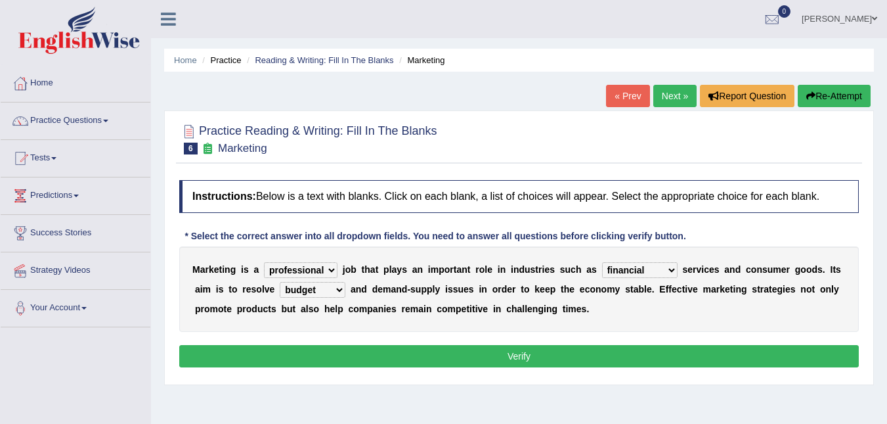
click at [280, 282] on select "imbalance excess symmetry budget" at bounding box center [313, 290] width 66 height 16
click at [518, 354] on button "Verify" at bounding box center [519, 356] width 680 height 22
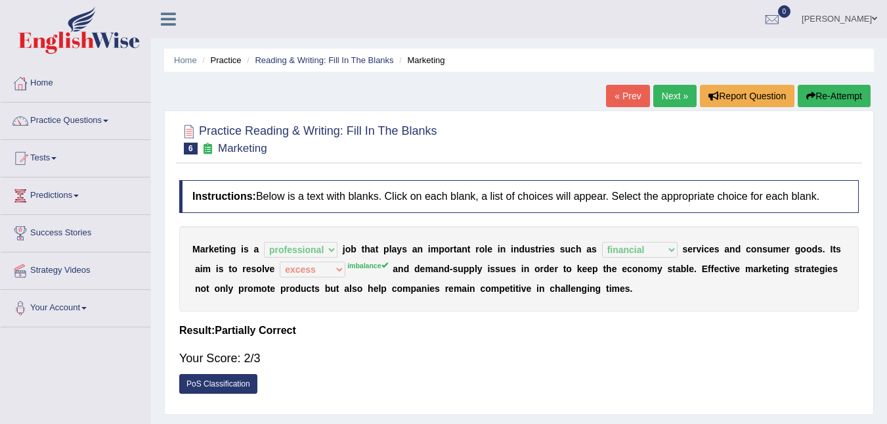
click at [681, 102] on link "Next »" at bounding box center [674, 96] width 43 height 22
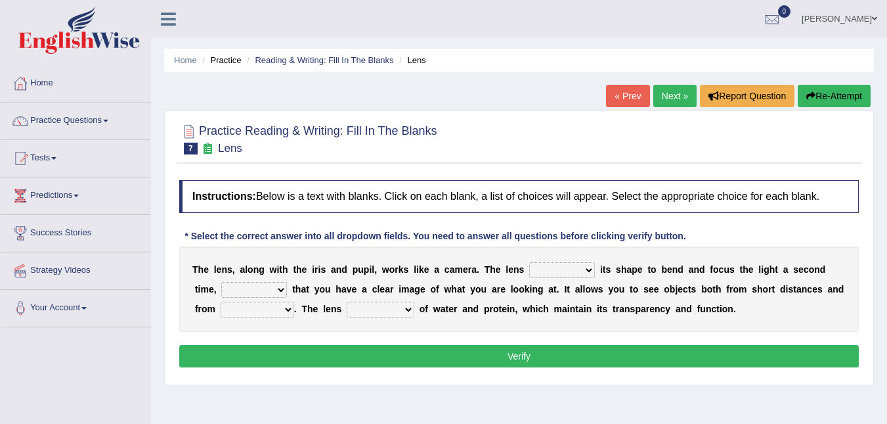
click at [570, 269] on select "adjusts shows selects presents" at bounding box center [562, 270] width 66 height 16
select select "shows"
click at [529, 262] on select "adjusts shows selects presents" at bounding box center [562, 270] width 66 height 16
click at [257, 287] on select "ensures to ensure ensure ensured" at bounding box center [254, 290] width 66 height 16
select select "to ensure"
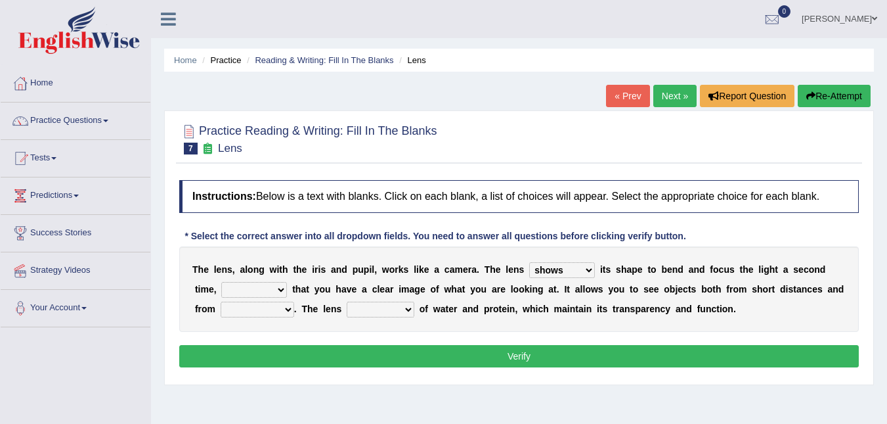
click at [221, 282] on select "ensures to ensure ensure ensured" at bounding box center [254, 290] width 66 height 16
click at [258, 308] on select "far away in between further apart all along" at bounding box center [258, 309] width 74 height 16
select select "far away"
click at [221, 301] on select "far away in between further apart all along" at bounding box center [258, 309] width 74 height 16
click at [369, 308] on select "constitutes comprises composes consists" at bounding box center [381, 309] width 68 height 16
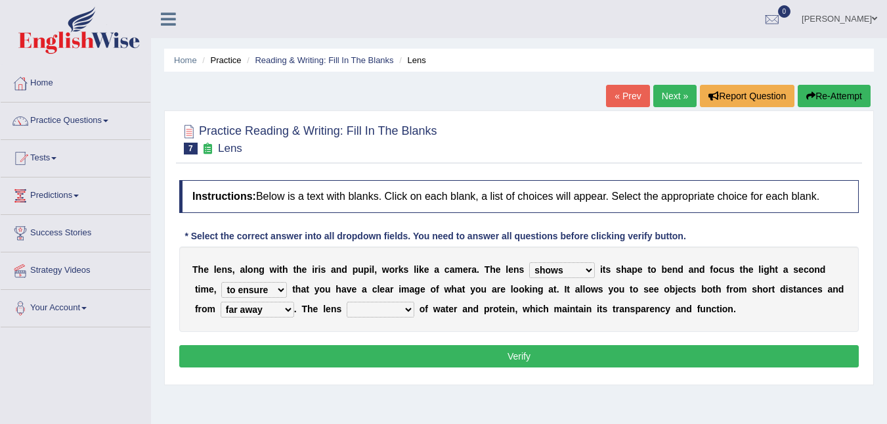
select select "consists"
click at [347, 301] on select "constitutes comprises composes consists" at bounding box center [381, 309] width 68 height 16
click at [503, 355] on button "Verify" at bounding box center [519, 356] width 680 height 22
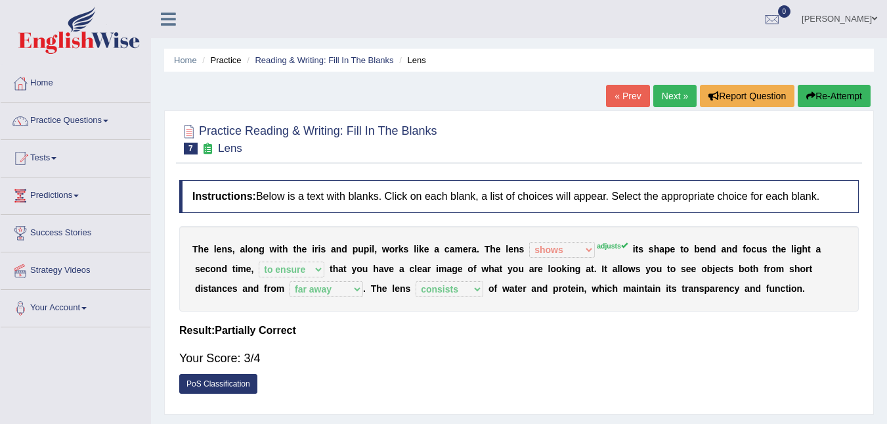
click at [677, 108] on div "« Prev Next » Report Question Re-Attempt" at bounding box center [740, 98] width 268 height 26
click at [667, 96] on link "Next »" at bounding box center [674, 96] width 43 height 22
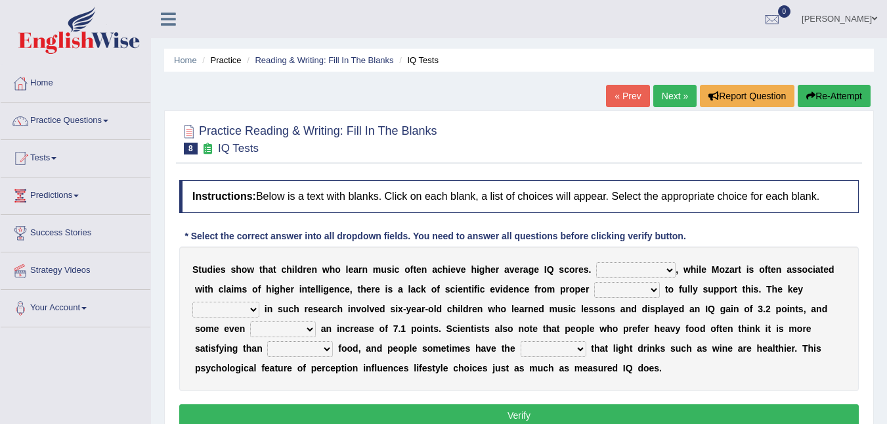
scroll to position [66, 0]
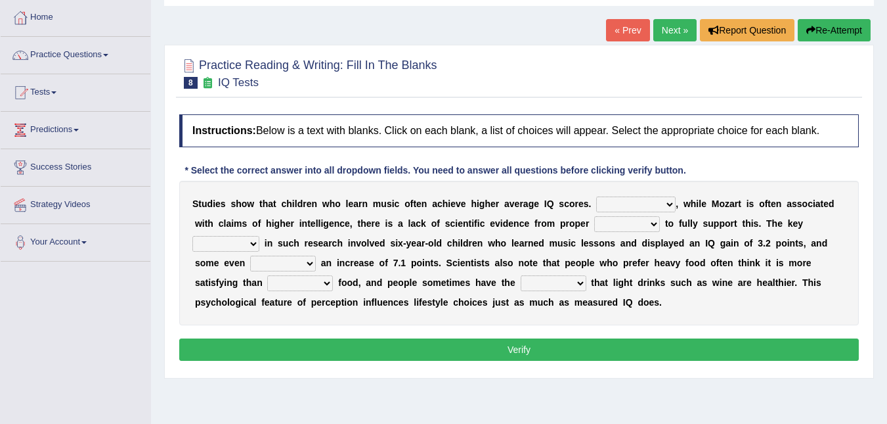
click at [640, 204] on select "However Therefore Consequently While" at bounding box center [635, 204] width 79 height 16
select select "Consequently"
click at [596, 196] on select "However Therefore Consequently While" at bounding box center [635, 204] width 79 height 16
click at [611, 224] on select "test tests testing tested" at bounding box center [627, 224] width 66 height 16
select select "test"
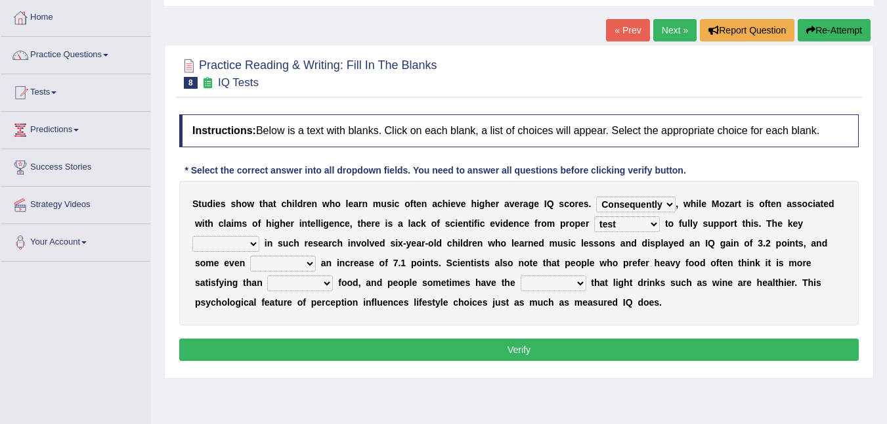
click at [594, 216] on select "test tests testing tested" at bounding box center [627, 224] width 66 height 16
click at [259, 236] on select "process goal implication odd" at bounding box center [225, 244] width 67 height 16
select select "goal"
click at [259, 236] on select "process goal implication odd" at bounding box center [225, 244] width 67 height 16
click at [316, 255] on select "exhibited taught learned threatened" at bounding box center [283, 263] width 66 height 16
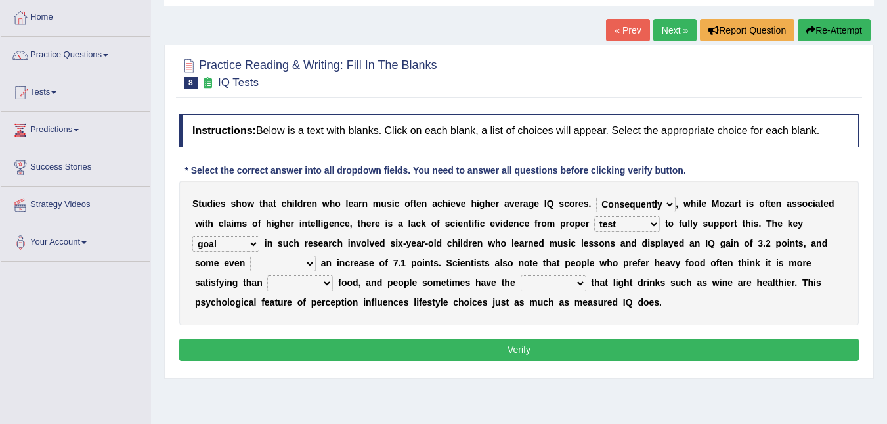
select select "exhibited"
click at [316, 255] on select "exhibited taught learned threatened" at bounding box center [283, 263] width 66 height 16
click at [333, 275] on select "choosy lighter cushiony spooky" at bounding box center [300, 283] width 66 height 16
select select "choosy"
click at [333, 275] on select "choosy lighter cushiony spooky" at bounding box center [300, 283] width 66 height 16
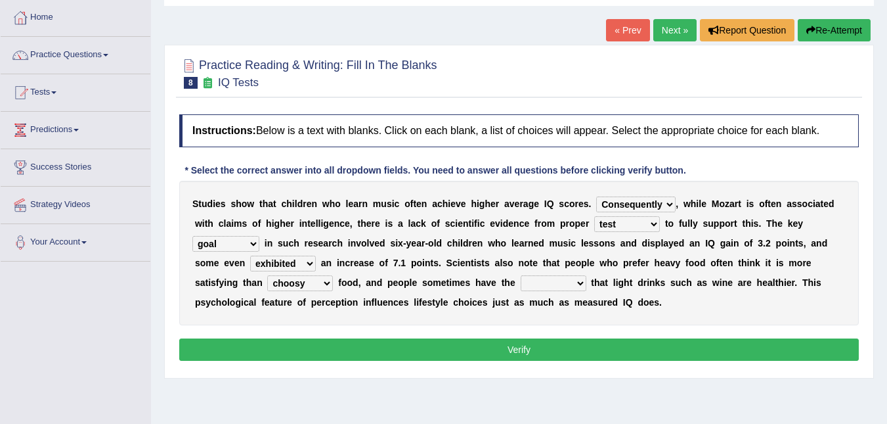
click at [521, 286] on select "illusion sight anecdote intention" at bounding box center [554, 283] width 66 height 16
select select "intention"
click at [521, 275] on select "illusion sight anecdote intention" at bounding box center [554, 283] width 66 height 16
click at [519, 347] on button "Verify" at bounding box center [519, 349] width 680 height 22
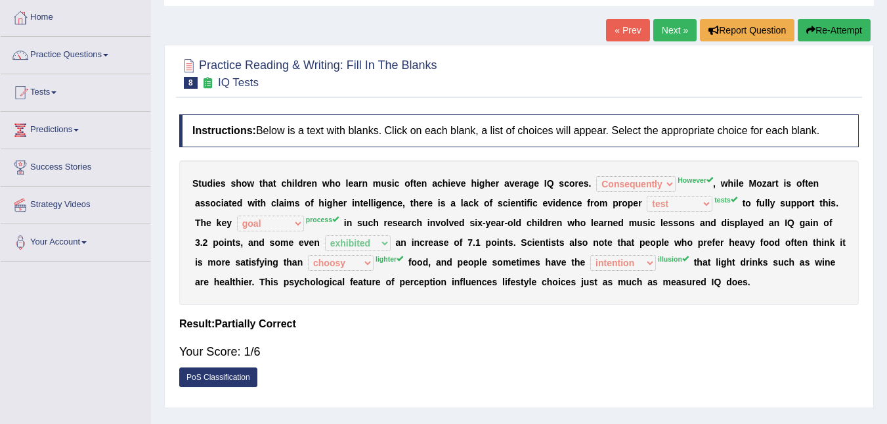
click at [671, 35] on link "Next »" at bounding box center [674, 30] width 43 height 22
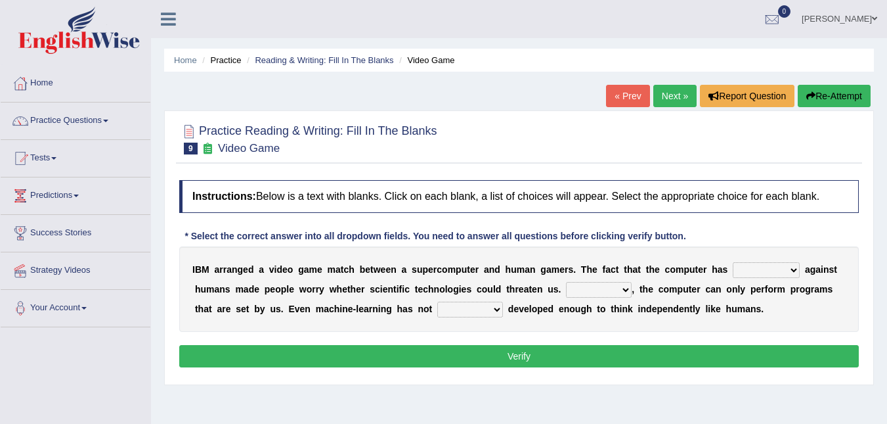
click at [760, 270] on select "competed fought acted challenged" at bounding box center [766, 270] width 67 height 16
select select "challenged"
click at [733, 262] on select "competed fought acted challenged" at bounding box center [766, 270] width 67 height 16
click at [566, 289] on select "Moreover However Thus So" at bounding box center [599, 290] width 66 height 16
select select "So"
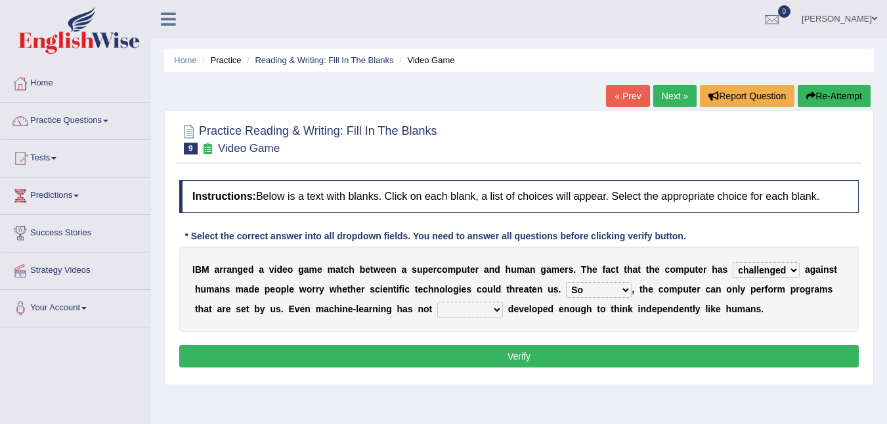
click at [566, 282] on select "Moreover However Thus So" at bounding box center [599, 290] width 66 height 16
click at [437, 309] on select "yet still only just" at bounding box center [470, 309] width 66 height 16
select select "just"
click at [437, 301] on select "yet still only just" at bounding box center [470, 309] width 66 height 16
click at [518, 351] on button "Verify" at bounding box center [519, 356] width 680 height 22
